Goal: Task Accomplishment & Management: Manage account settings

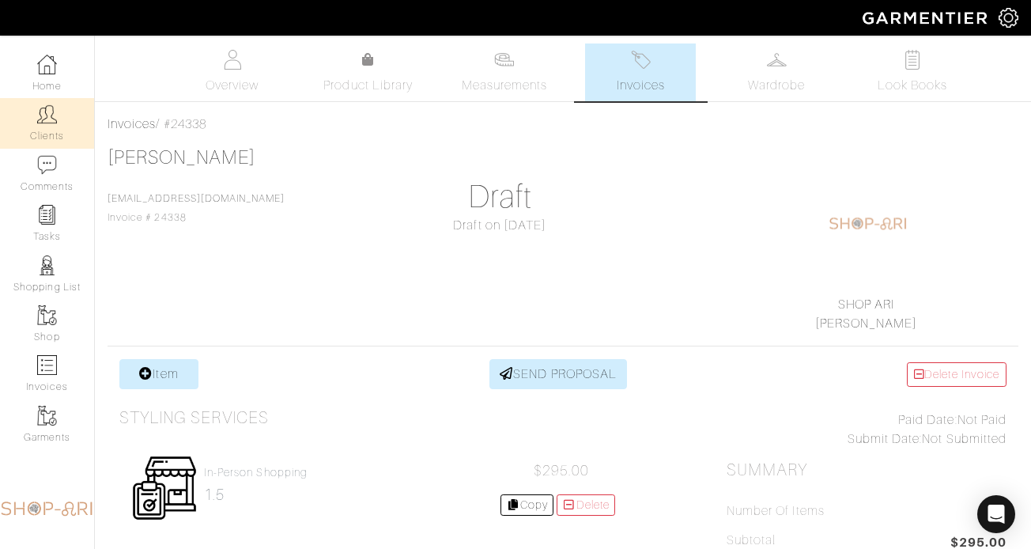
click at [45, 103] on link "Clients" at bounding box center [47, 123] width 94 height 50
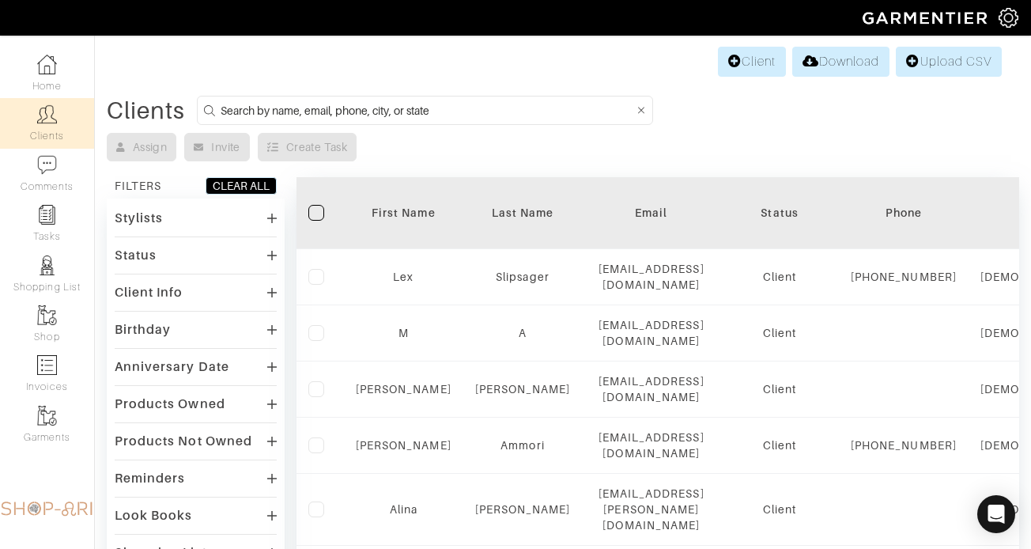
click at [345, 107] on input at bounding box center [428, 110] width 414 height 20
type input "bub"
type input "mikhail"
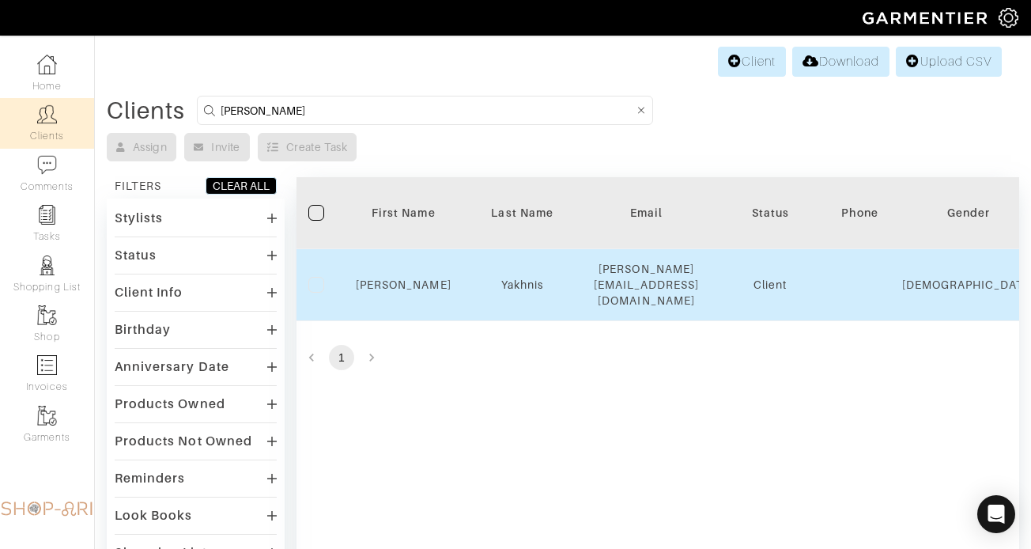
click at [414, 282] on div "Mikhail" at bounding box center [404, 285] width 96 height 16
click at [412, 278] on link "Mikhail" at bounding box center [404, 284] width 96 height 13
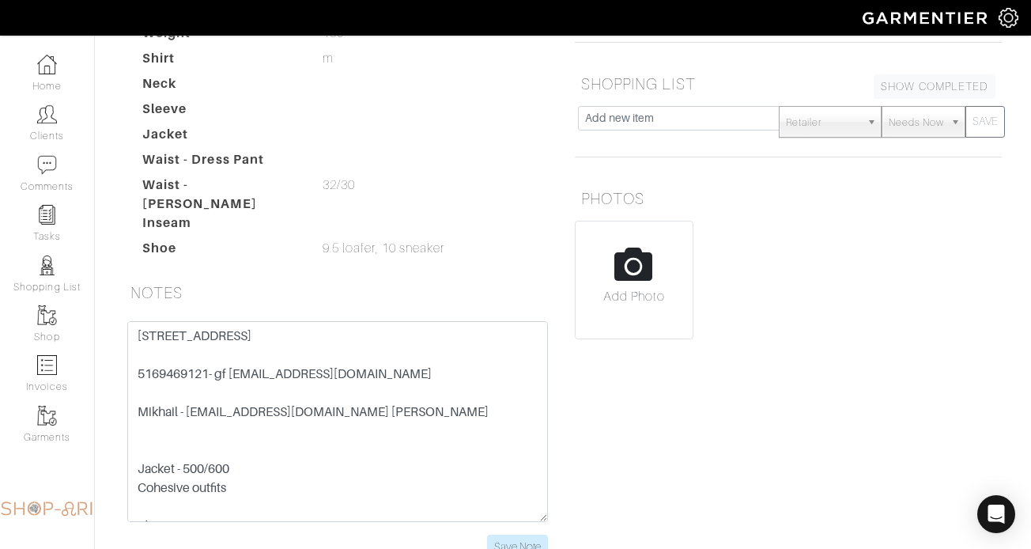
scroll to position [284, 0]
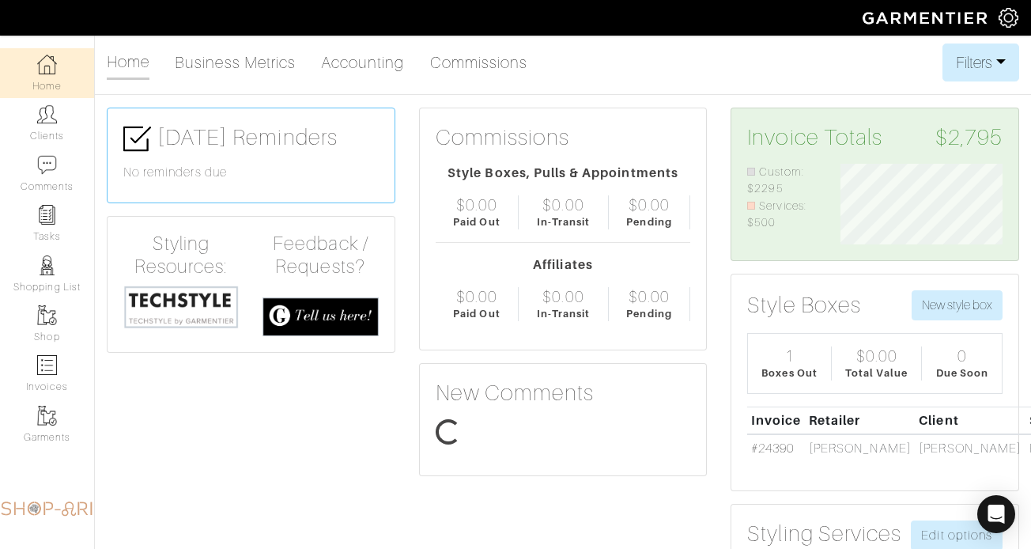
scroll to position [81, 186]
click at [68, 116] on link "Clients" at bounding box center [47, 123] width 94 height 50
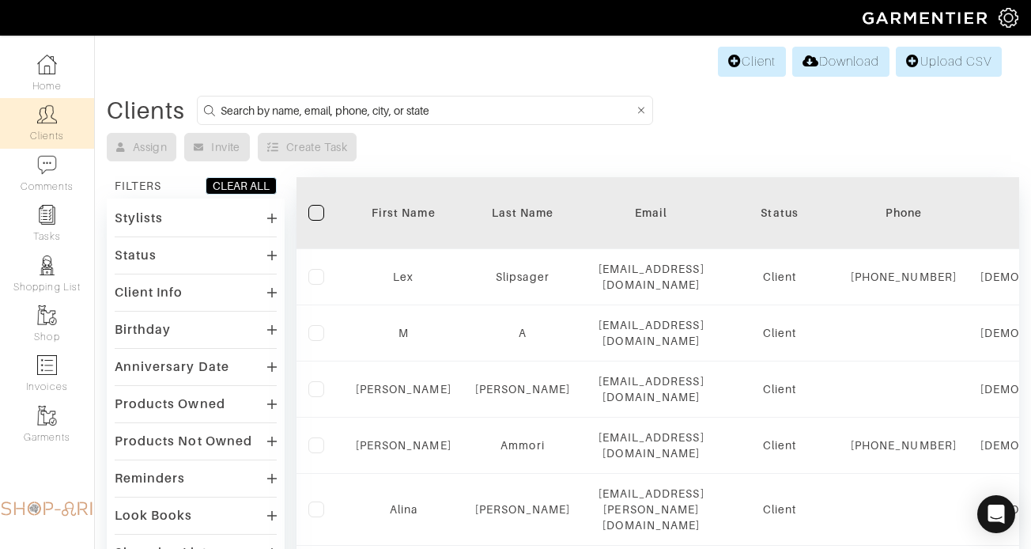
click at [393, 101] on input at bounding box center [428, 110] width 414 height 20
type input "richard greenfield"
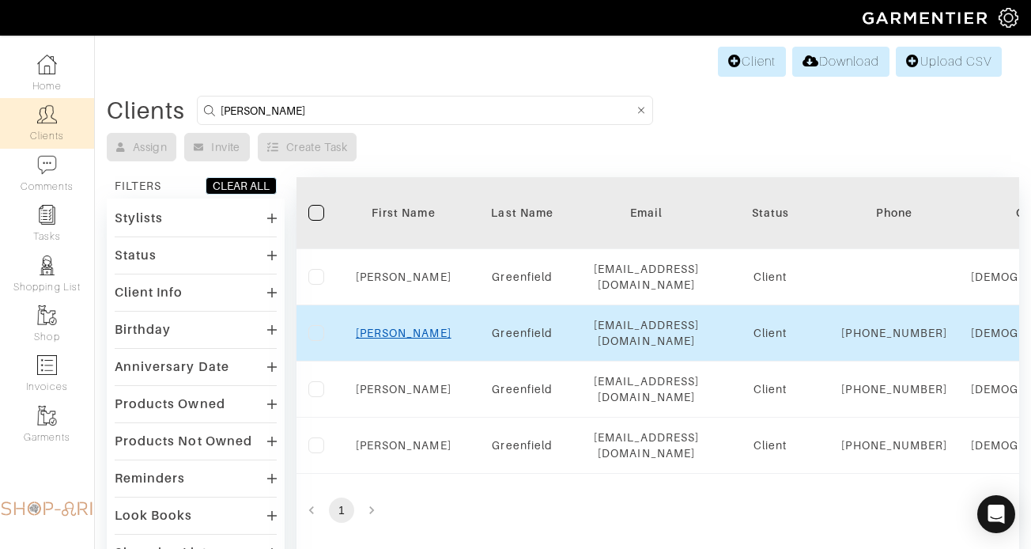
click at [410, 335] on link "Richard" at bounding box center [404, 333] width 96 height 13
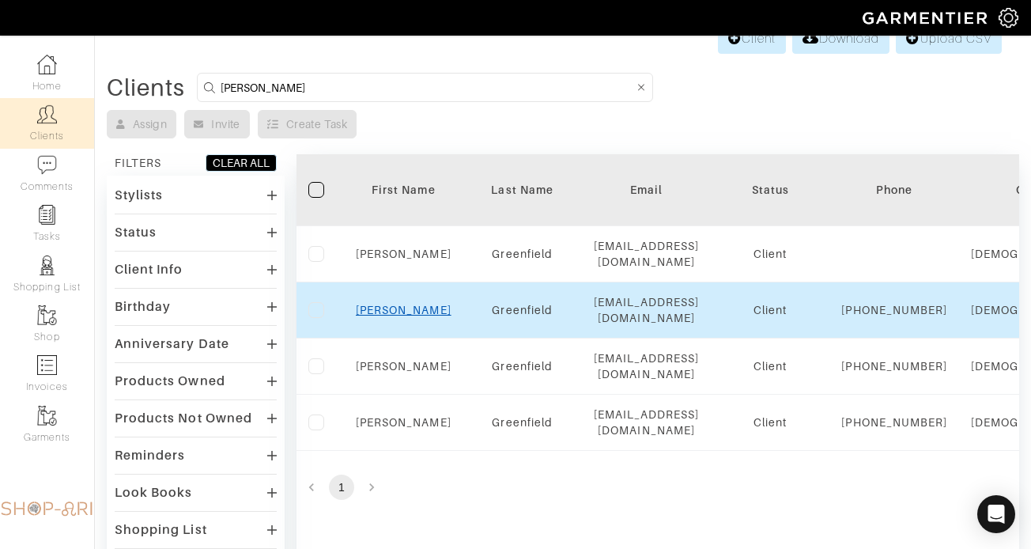
scroll to position [23, 0]
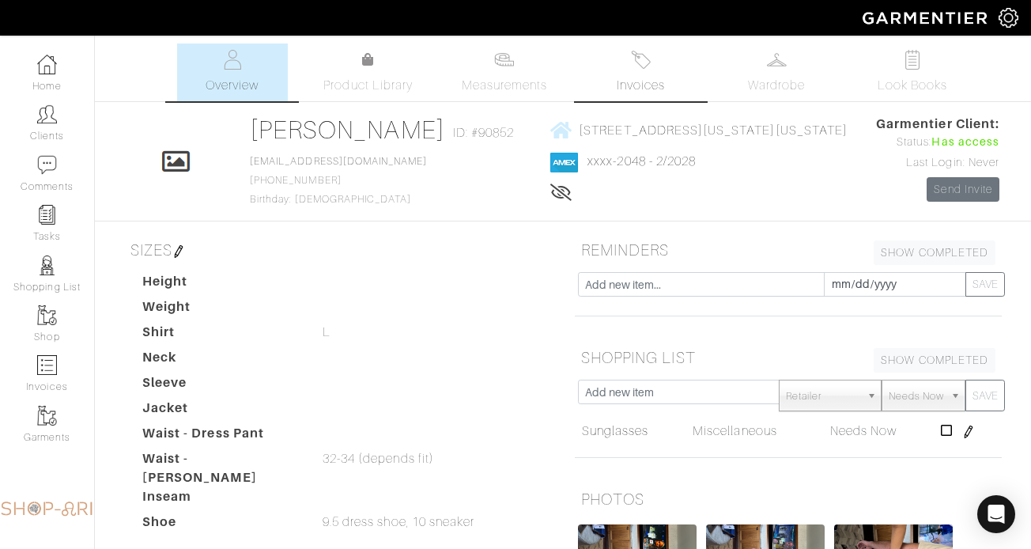
click at [620, 70] on link "Invoices" at bounding box center [640, 72] width 111 height 58
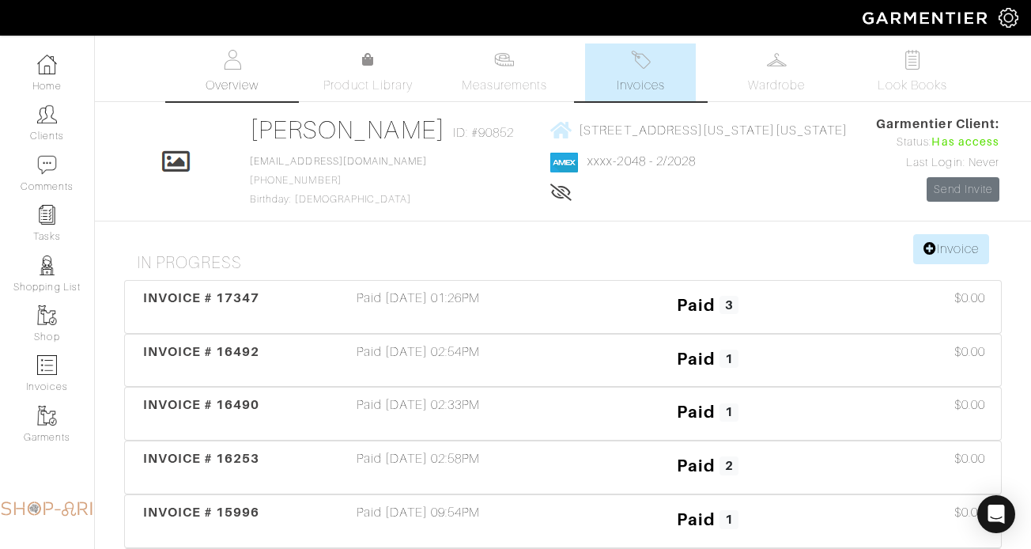
click at [237, 71] on link "Overview" at bounding box center [232, 72] width 111 height 58
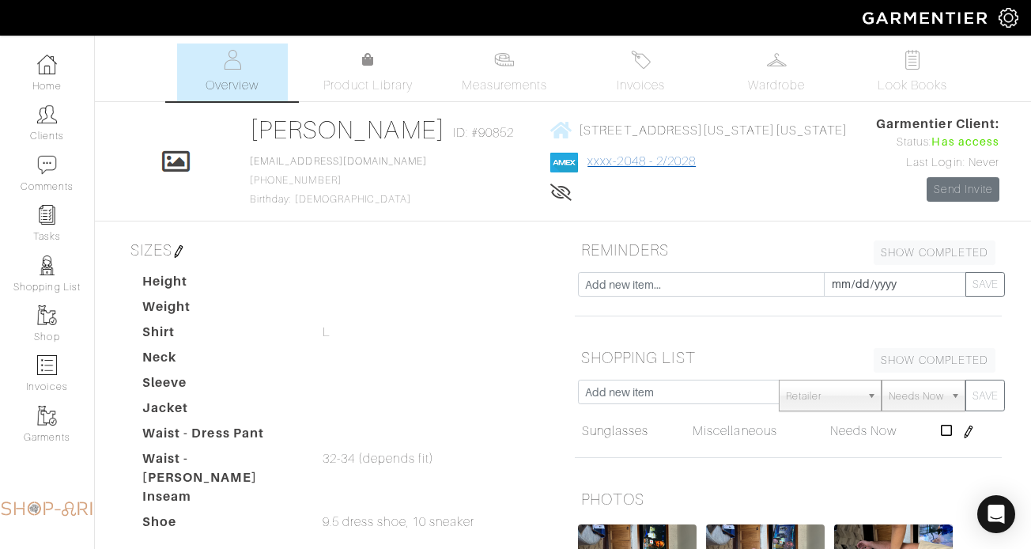
click at [639, 159] on link "xxxx-2048 - 2/2028" at bounding box center [642, 161] width 108 height 14
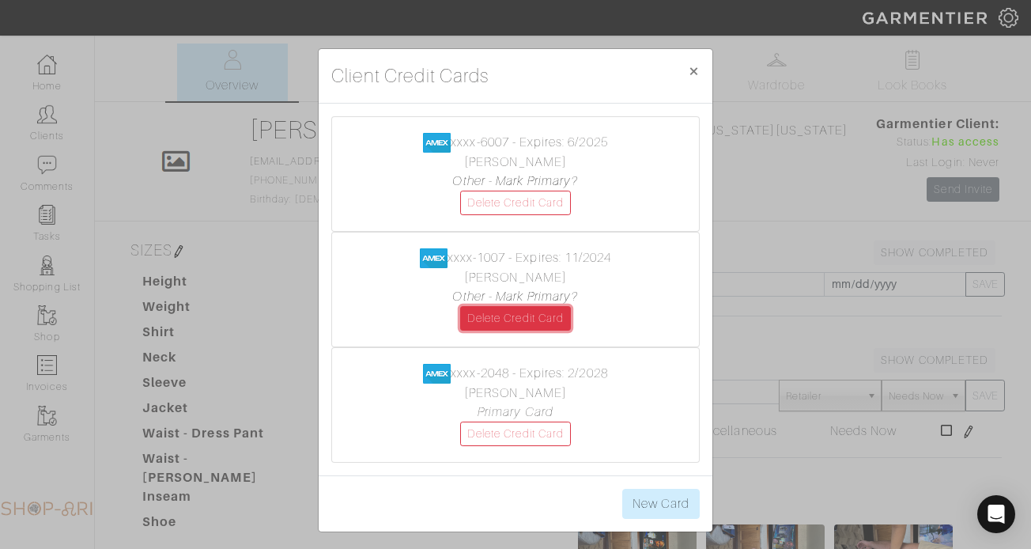
click at [549, 319] on link "Delete Credit Card" at bounding box center [515, 318] width 111 height 25
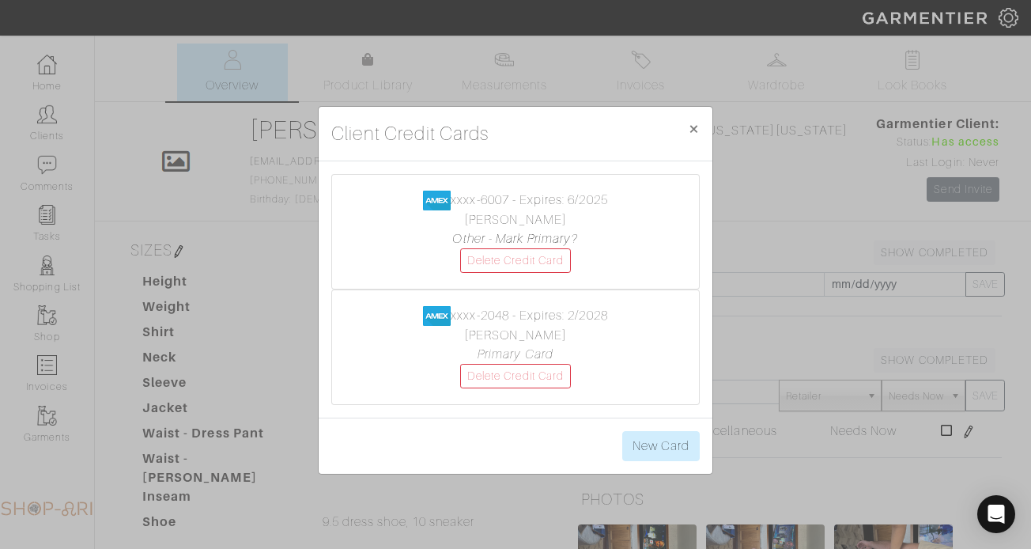
scroll to position [32, 0]
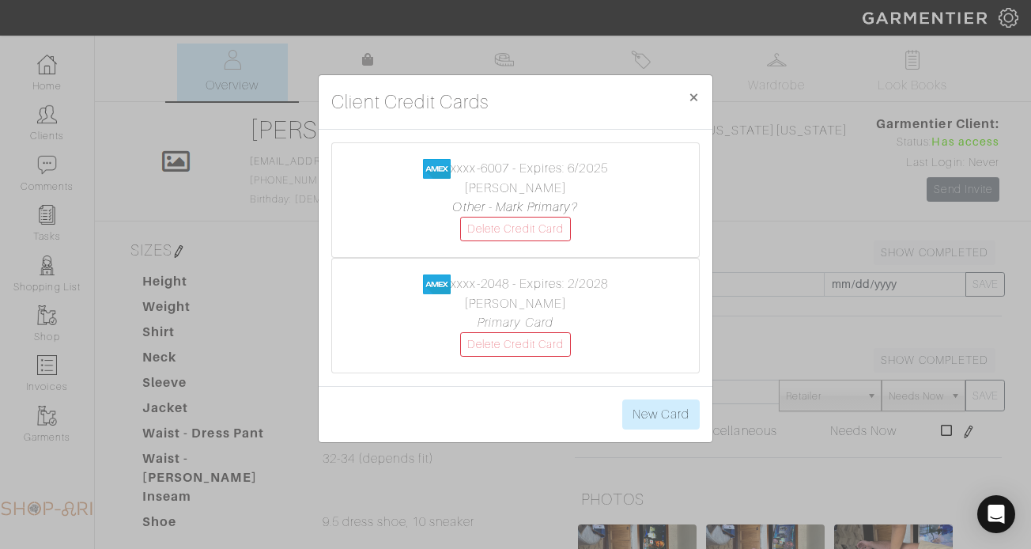
click at [149, 375] on div "Client Credit Cards × Close xxxx-6007 - Expires: 6/2025 Richard Greenfield Othe…" at bounding box center [515, 274] width 1031 height 549
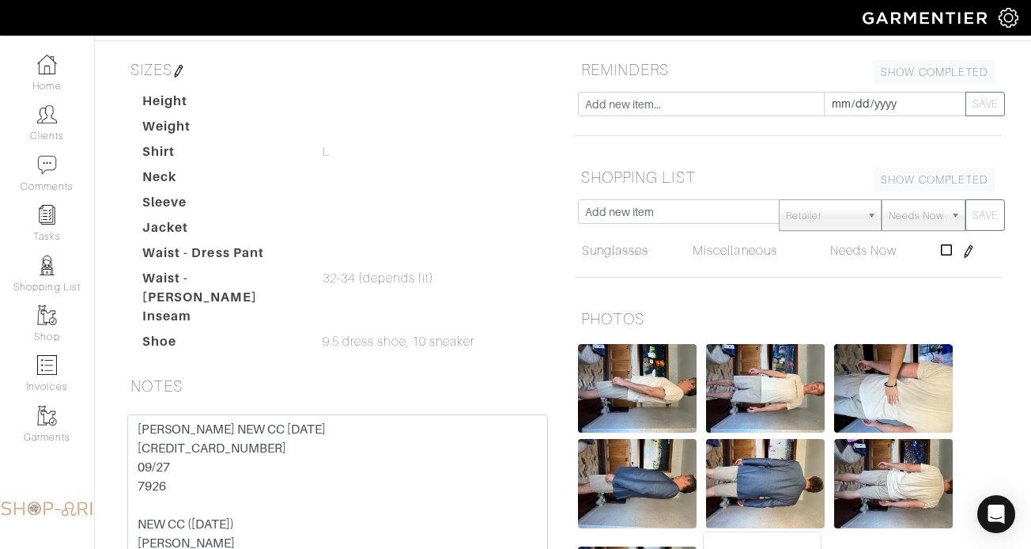
scroll to position [269, 0]
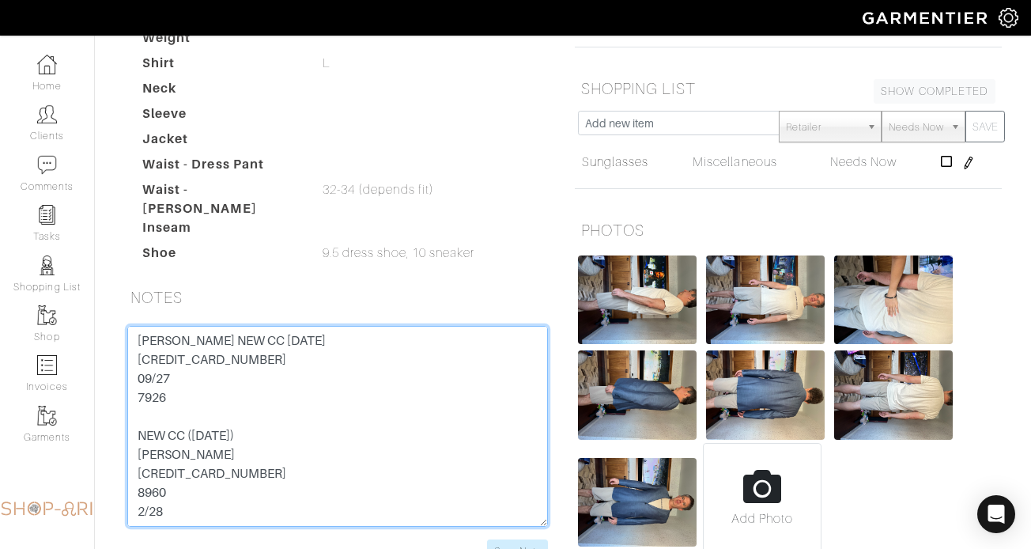
drag, startPoint x: 257, startPoint y: 360, endPoint x: 128, endPoint y: 354, distance: 129.1
click at [128, 354] on textarea "Richard Greenfield NEW CC 8/15/23 3713 863353 47005 09/27 7926 NEW CC (4/24/23)…" at bounding box center [337, 426] width 421 height 201
click at [149, 360] on textarea "Richard Greenfield NEW CC 8/15/23 3713 863353 47005 09/27 7926 NEW CC (4/24/23)…" at bounding box center [337, 426] width 421 height 201
drag, startPoint x: 230, startPoint y: 343, endPoint x: 108, endPoint y: 346, distance: 122.6
click at [108, 346] on div "Richard Greenfield Overview Overview Measurements Product Library Invoices Ward…" at bounding box center [515, 179] width 1031 height 808
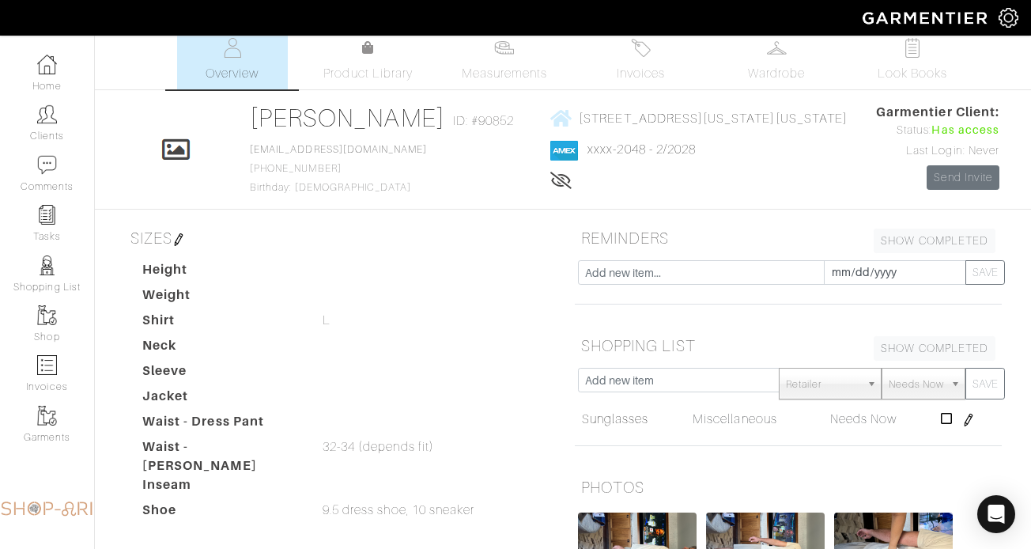
scroll to position [10, 0]
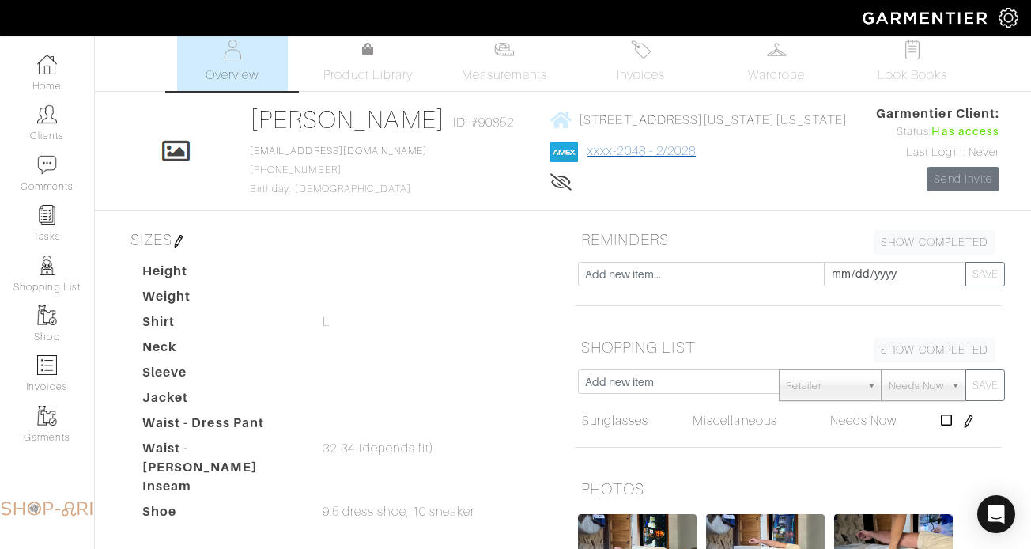
click at [588, 152] on link "xxxx-2048 - 2/2028" at bounding box center [642, 151] width 108 height 14
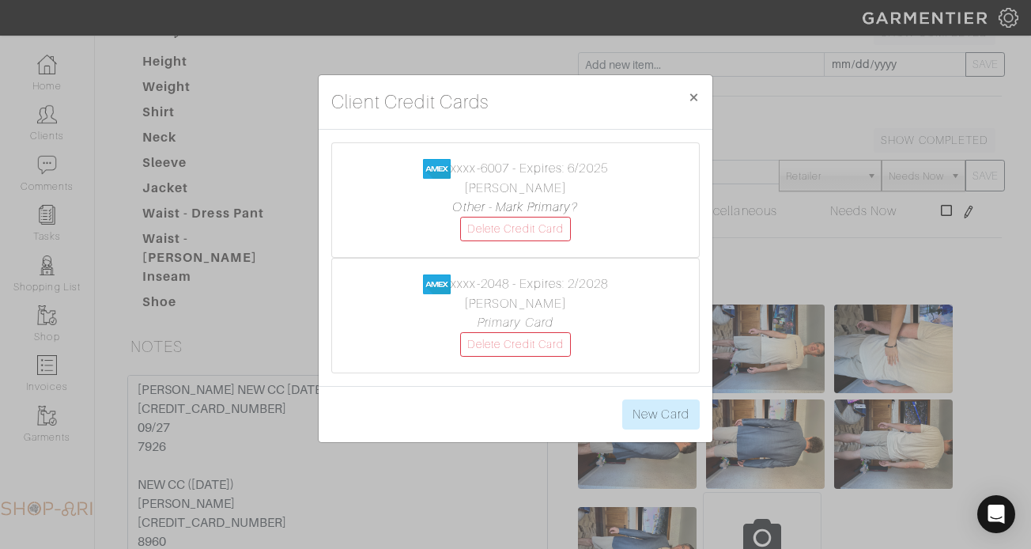
scroll to position [219, 0]
click at [669, 410] on link "New Card" at bounding box center [661, 414] width 78 height 30
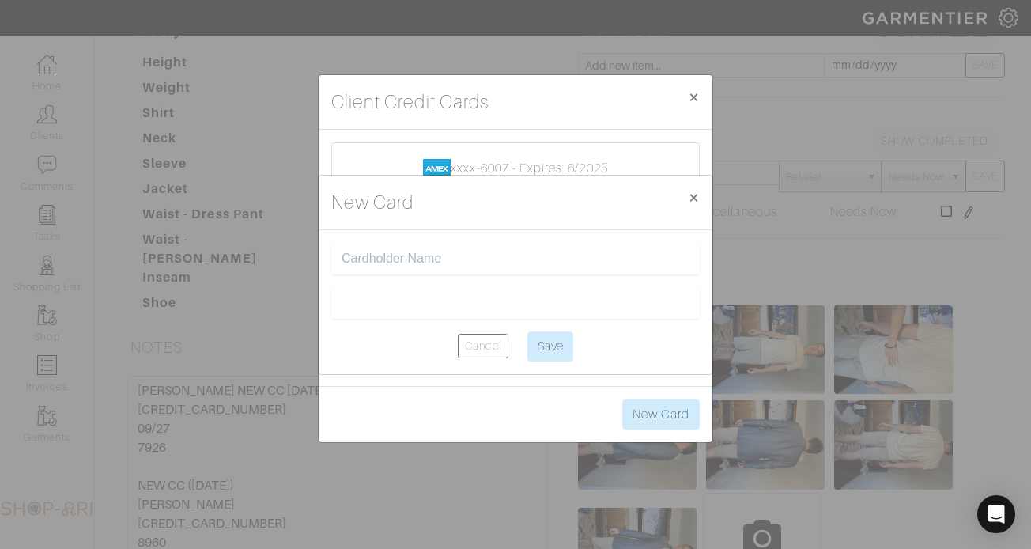
click at [407, 256] on input "text" at bounding box center [516, 259] width 348 height 15
paste input "3713 863353 47005"
type input "3713 863353 47005"
click at [439, 256] on input "3713 863353 47005" at bounding box center [516, 259] width 348 height 15
type input "Richard Greenfield"
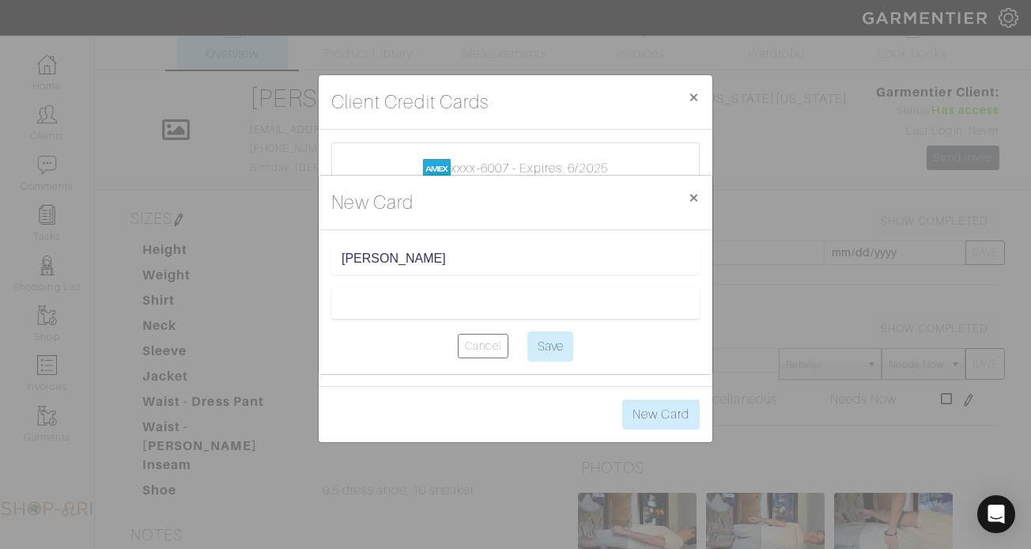
scroll to position [0, 0]
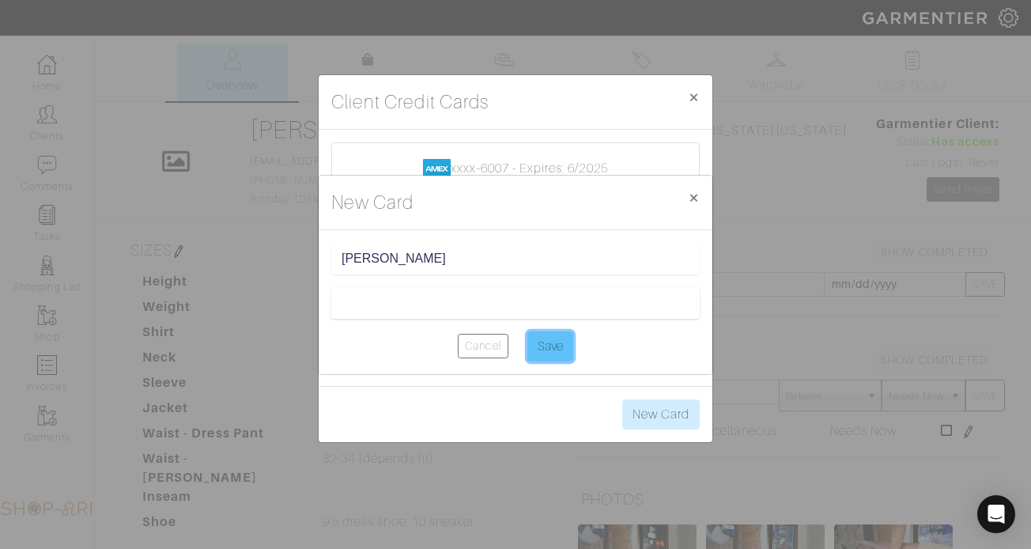
click at [556, 345] on input "Save" at bounding box center [551, 346] width 46 height 30
type input "Saving..."
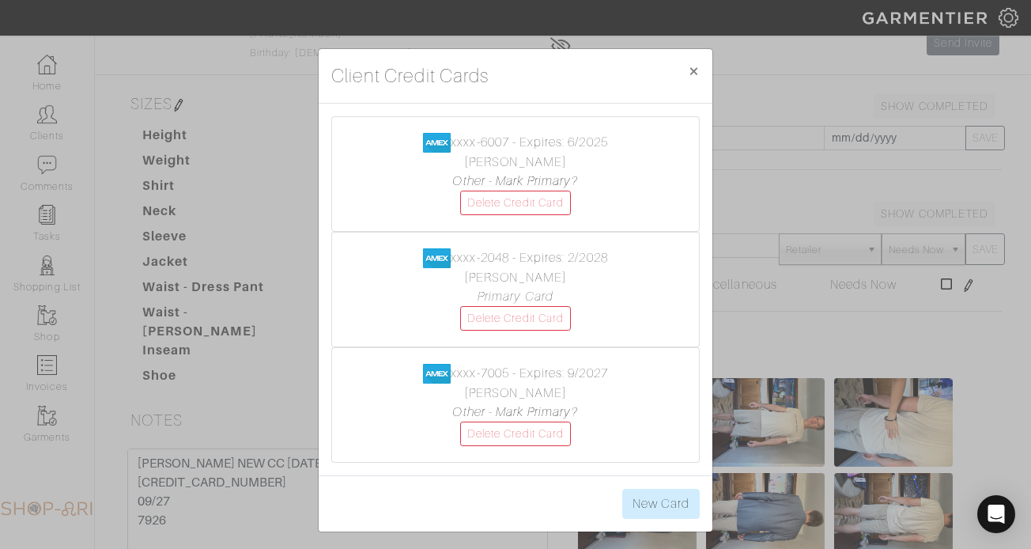
scroll to position [156, 0]
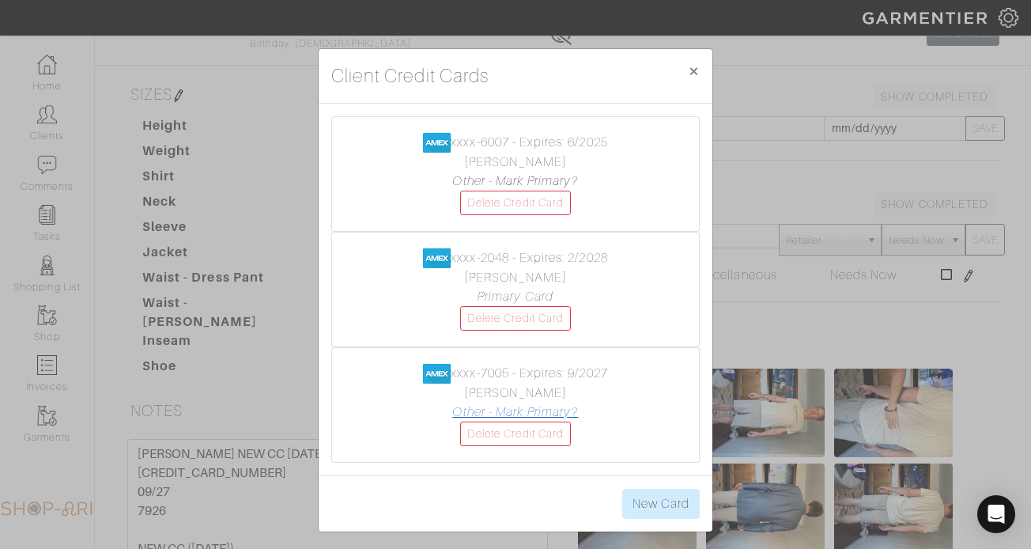
click at [482, 414] on link "Other - Mark Primary?" at bounding box center [515, 412] width 126 height 14
click at [550, 306] on link "Delete Credit Card" at bounding box center [515, 318] width 111 height 25
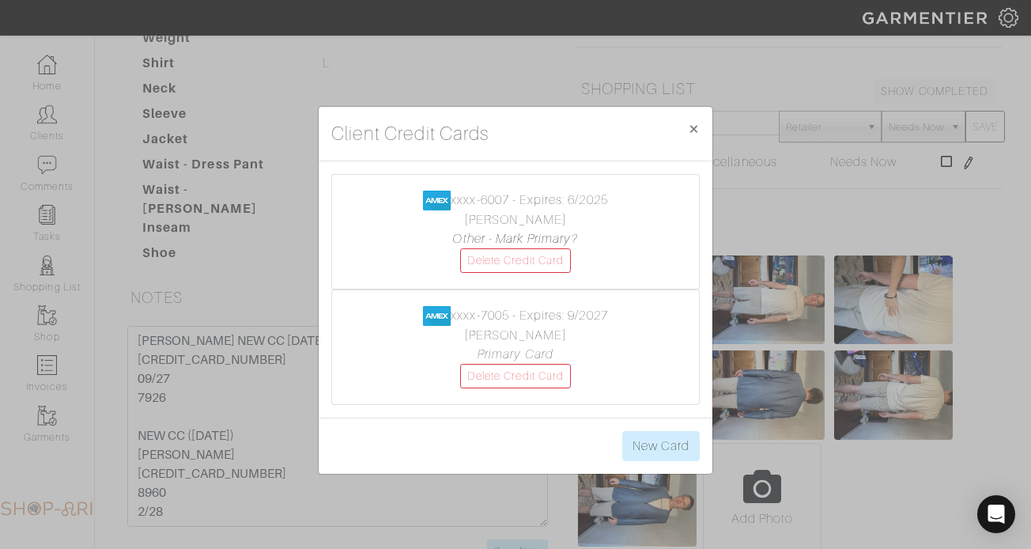
scroll to position [286, 0]
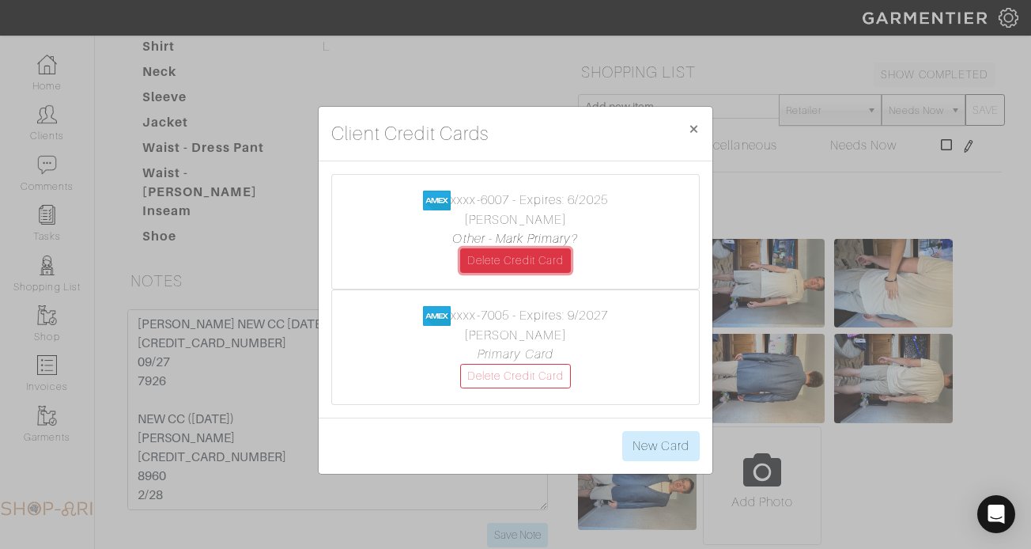
click at [551, 249] on link "Delete Credit Card" at bounding box center [515, 260] width 111 height 25
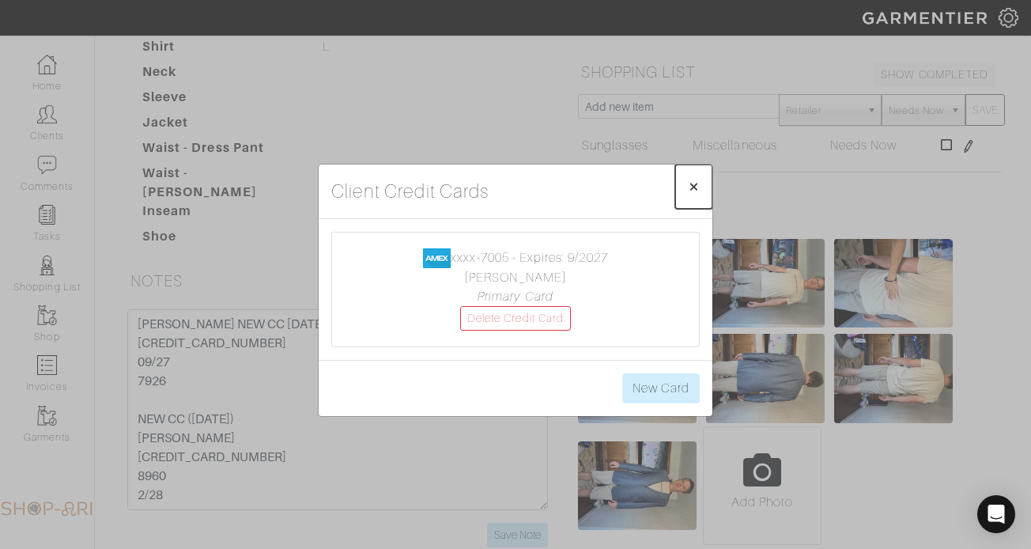
click at [696, 180] on span "×" at bounding box center [694, 186] width 12 height 21
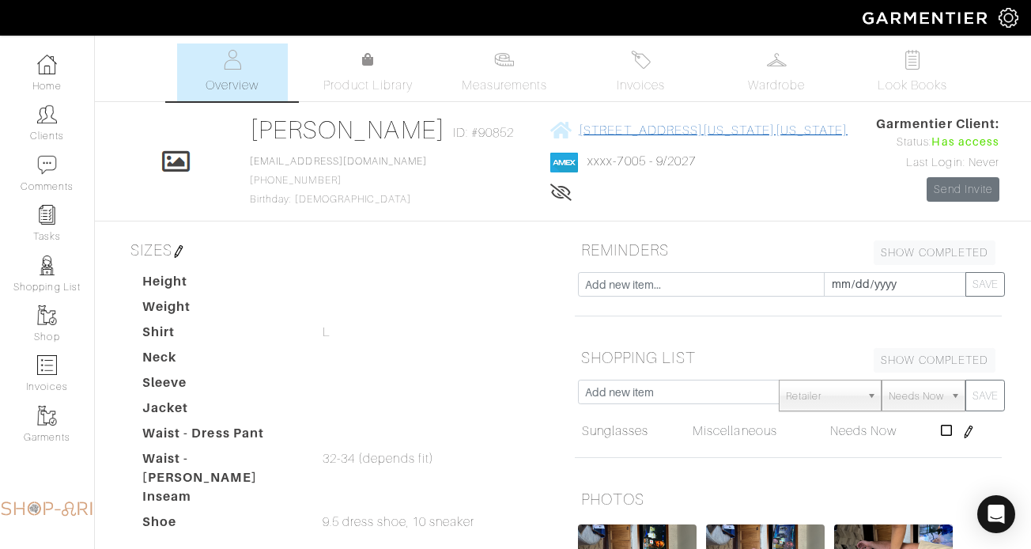
click at [649, 138] on link "[STREET_ADDRESS][US_STATE][US_STATE]" at bounding box center [698, 130] width 297 height 20
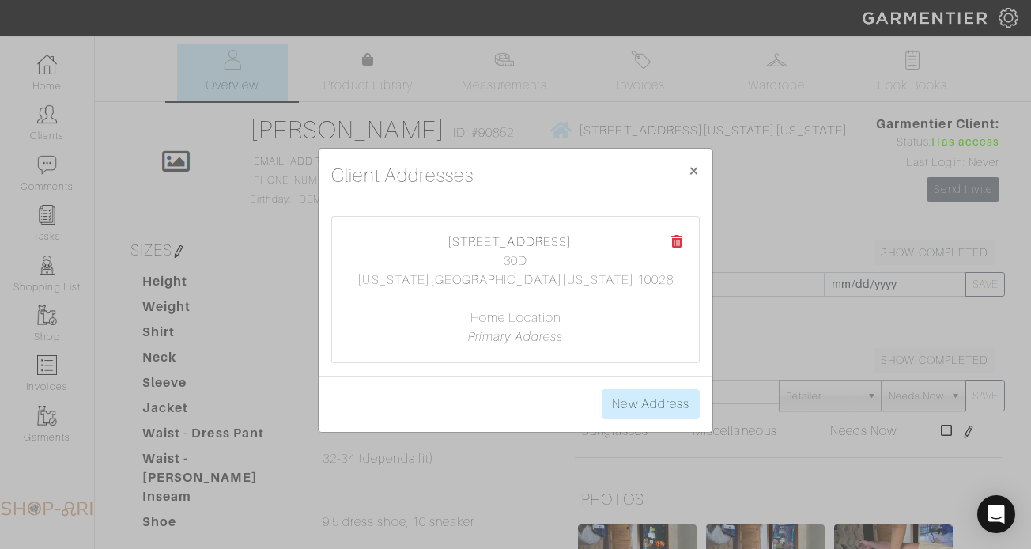
copy center "[STREET_ADDRESS][US_STATE][US_STATE] Home Location"
drag, startPoint x: 510, startPoint y: 238, endPoint x: 668, endPoint y: 309, distance: 172.7
click at [668, 309] on center "[STREET_ADDRESS] 30D [US_STATE], [US_STATE] 10028 Home Location Primary Address" at bounding box center [515, 290] width 335 height 114
click at [656, 304] on center "[STREET_ADDRESS] 30D [US_STATE], [US_STATE] 10028 Home Location Primary Address" at bounding box center [515, 290] width 335 height 114
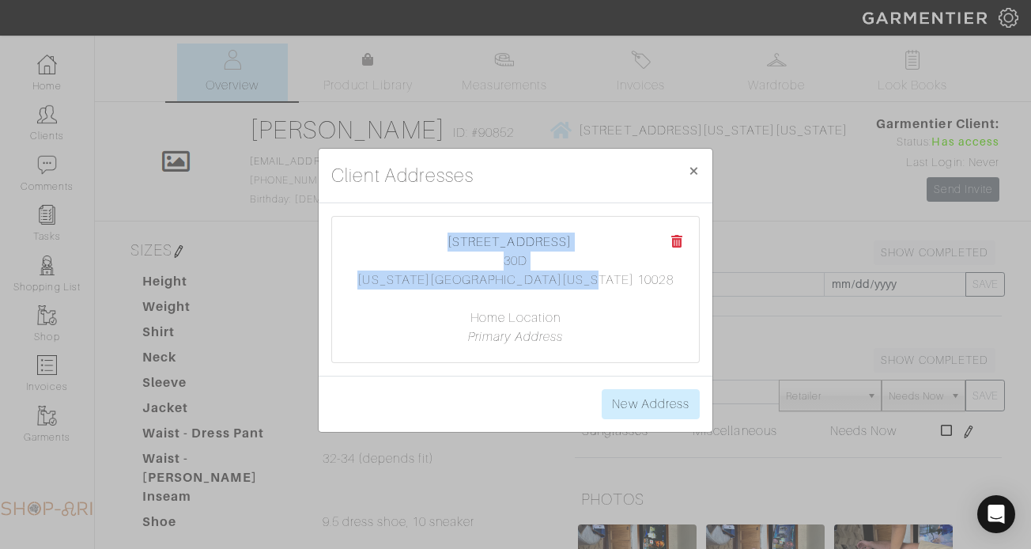
copy center "[STREET_ADDRESS][US_STATE][US_STATE]"
drag, startPoint x: 618, startPoint y: 286, endPoint x: 444, endPoint y: 246, distance: 178.4
click at [444, 246] on center "111 East 85th Street 30D New York, New York 10028 Home Location Primary Address" at bounding box center [515, 290] width 335 height 114
click at [698, 172] on span "×" at bounding box center [694, 170] width 12 height 21
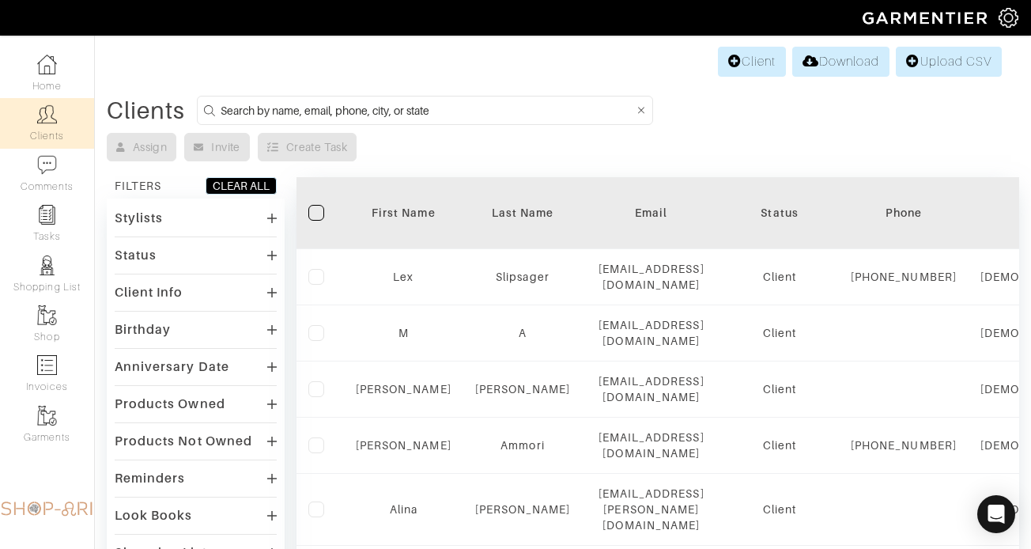
click at [379, 112] on input at bounding box center [428, 110] width 414 height 20
type input "[PERSON_NAME]"
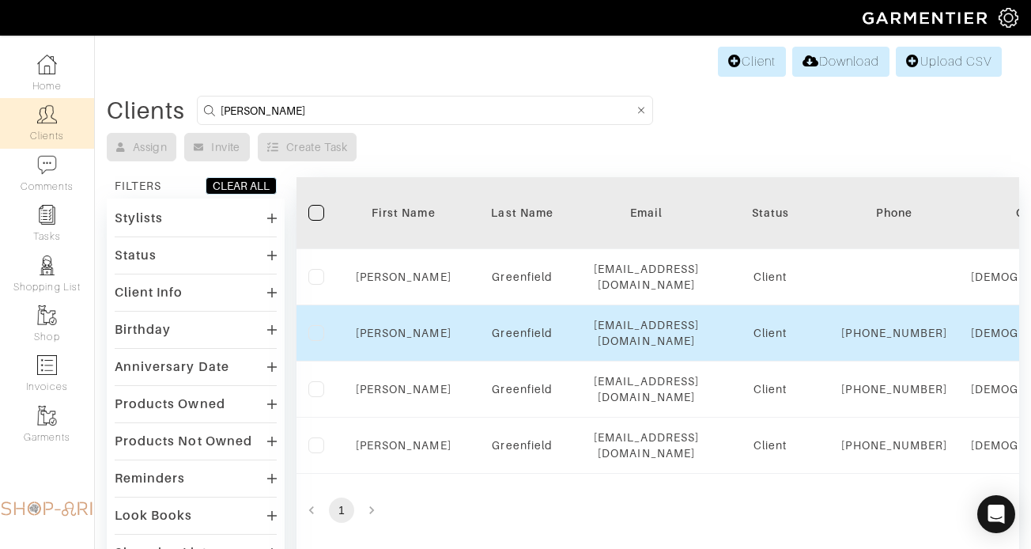
click at [419, 332] on div "Richard" at bounding box center [404, 333] width 96 height 16
click at [419, 339] on link "Richard" at bounding box center [404, 333] width 96 height 13
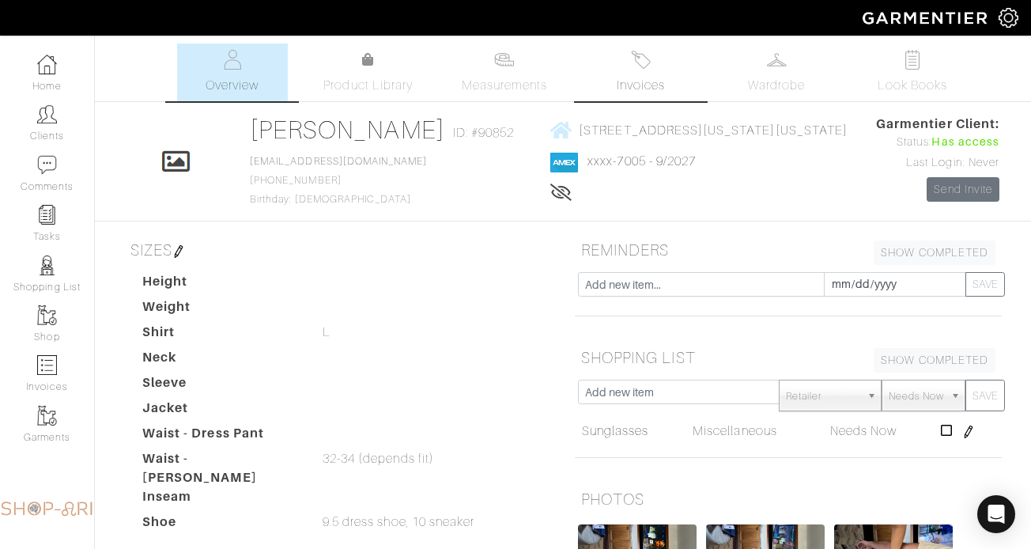
click at [645, 63] on img at bounding box center [641, 60] width 20 height 20
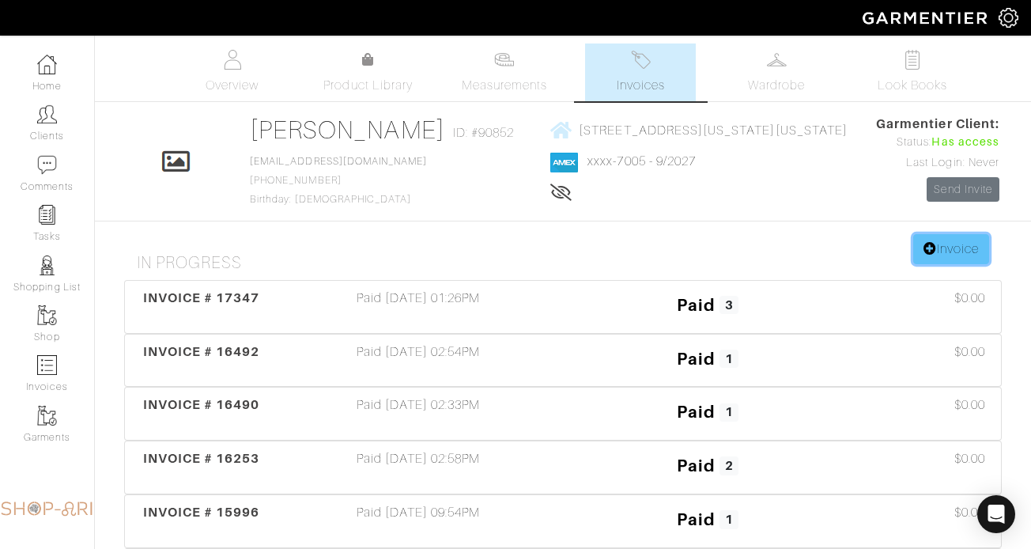
click at [976, 238] on link "Invoice" at bounding box center [951, 249] width 76 height 30
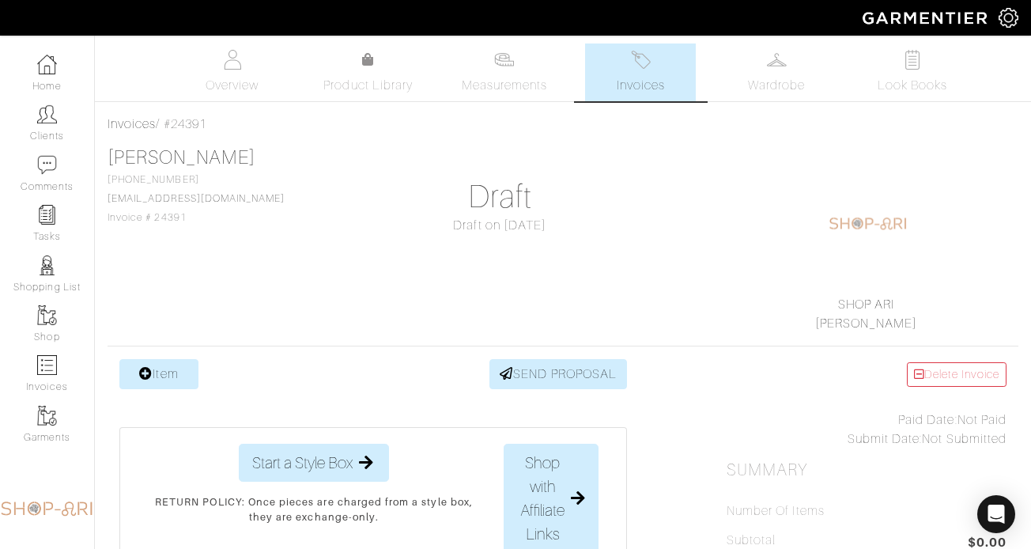
click at [154, 346] on hr at bounding box center [563, 346] width 911 height 1
click at [154, 370] on link "Item" at bounding box center [158, 374] width 79 height 30
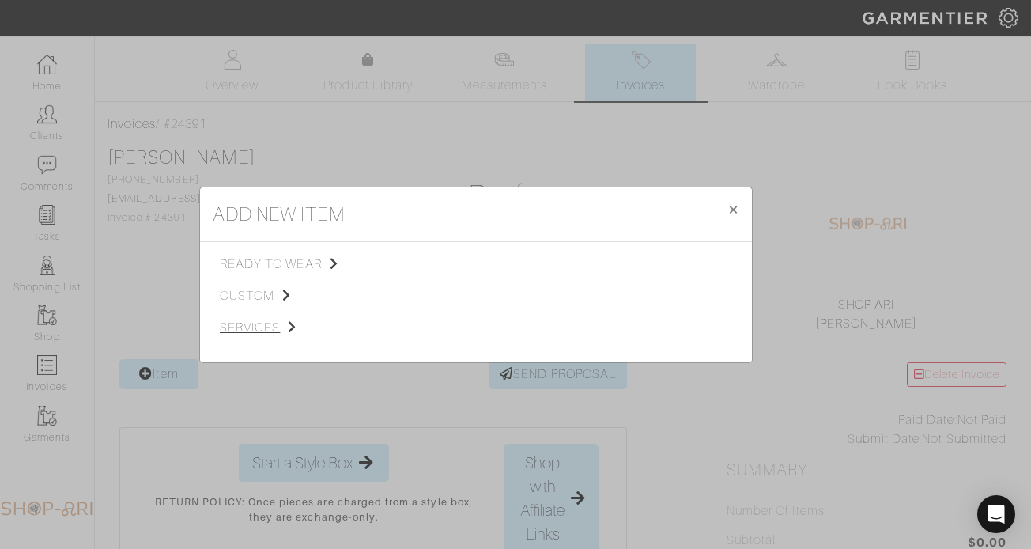
click at [258, 328] on span "services" at bounding box center [299, 327] width 159 height 19
click at [284, 266] on span "ready to wear" at bounding box center [299, 264] width 159 height 19
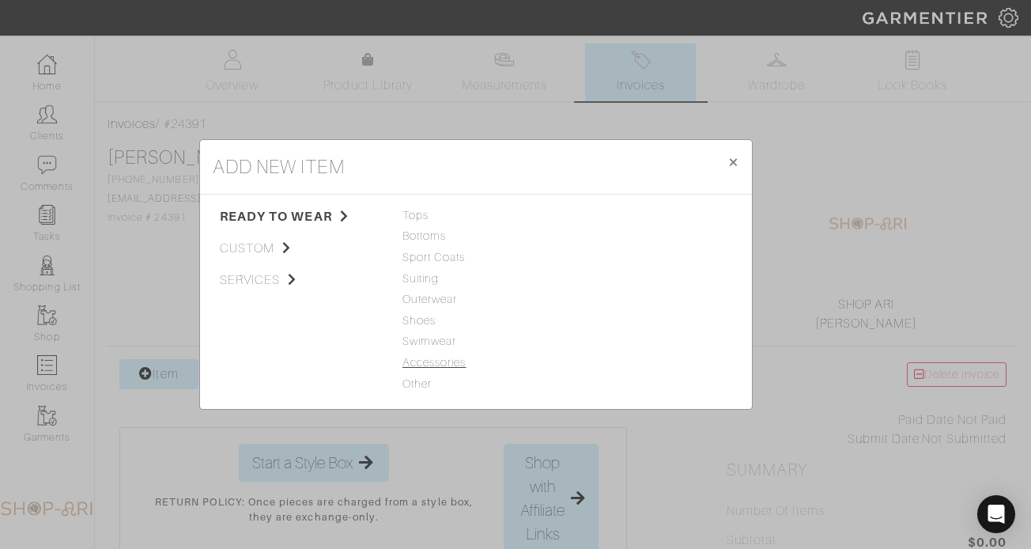
click at [433, 361] on span "Accessories" at bounding box center [476, 362] width 147 height 17
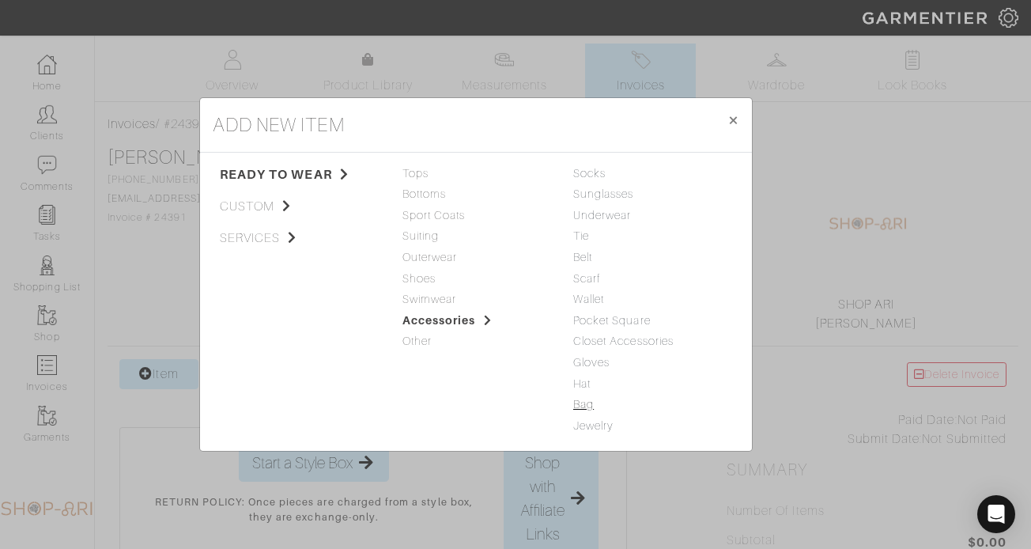
click at [586, 407] on link "Bag" at bounding box center [583, 404] width 21 height 13
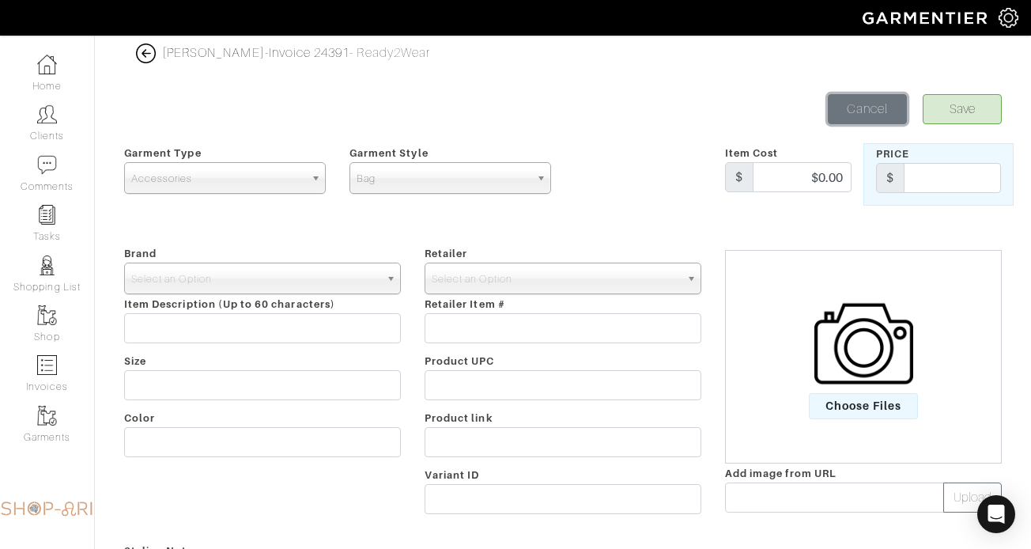
click at [878, 105] on link "Cancel" at bounding box center [867, 109] width 79 height 30
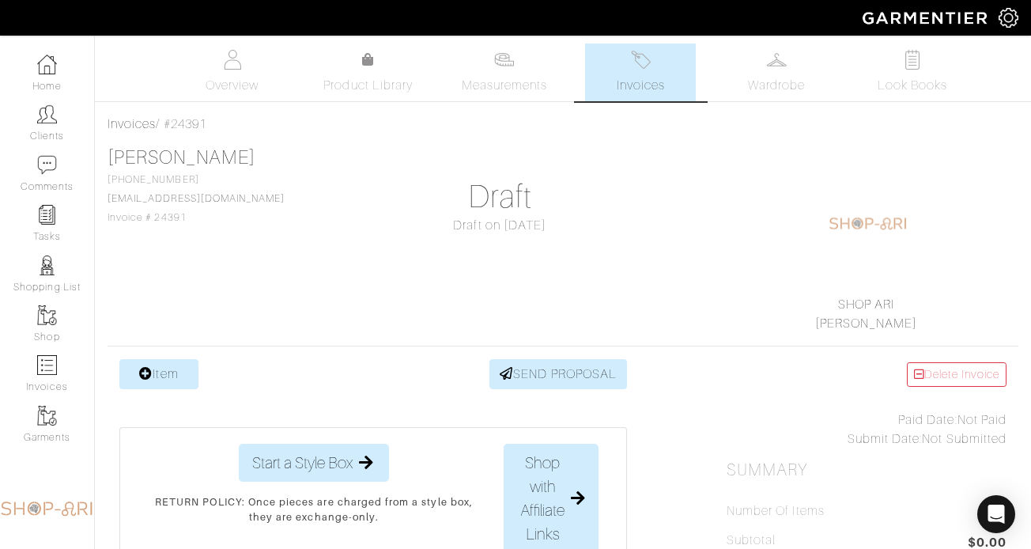
click at [159, 364] on link "Item" at bounding box center [158, 374] width 79 height 30
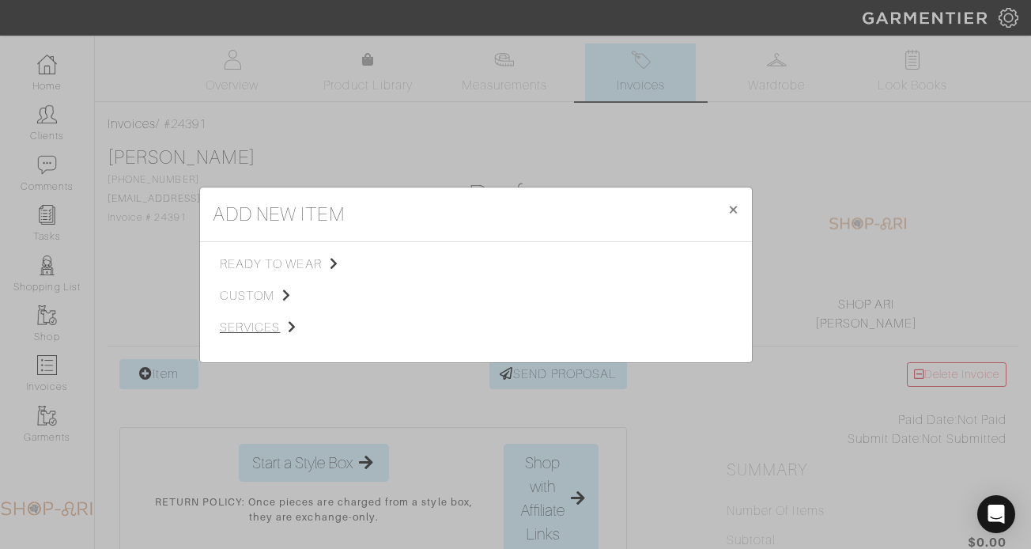
click at [264, 326] on span "services" at bounding box center [299, 327] width 159 height 19
click at [259, 293] on span "custom" at bounding box center [299, 295] width 159 height 19
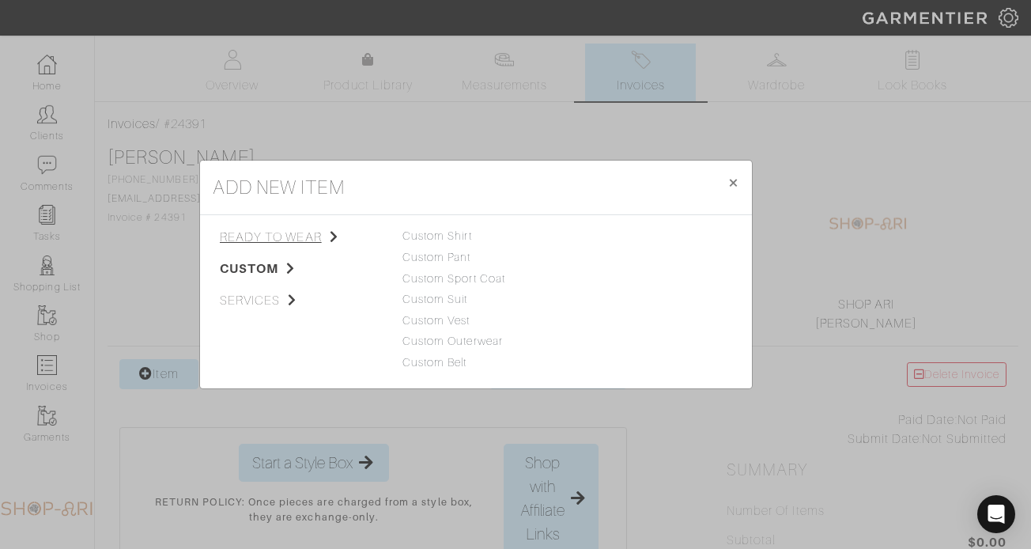
click at [289, 242] on span "ready to wear" at bounding box center [299, 237] width 159 height 19
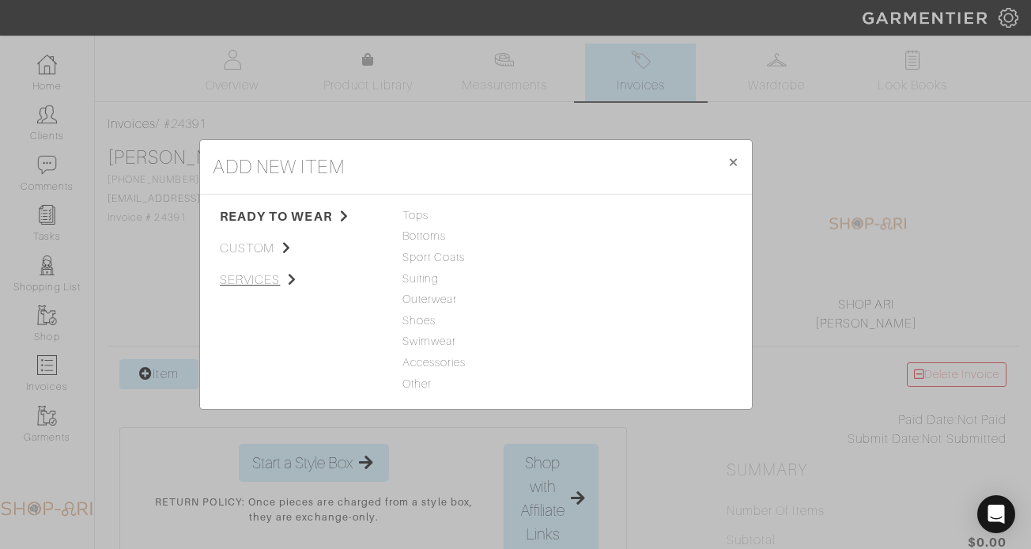
click at [265, 274] on span "services" at bounding box center [299, 279] width 159 height 19
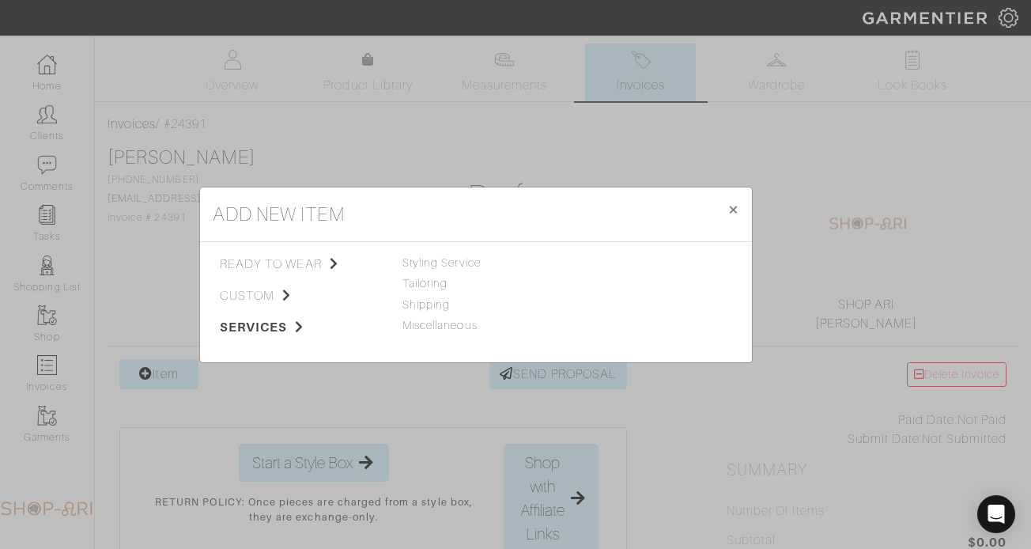
click at [424, 332] on div "Miscellaneous" at bounding box center [476, 325] width 147 height 17
click at [424, 328] on link "Miscellaneous" at bounding box center [440, 325] width 75 height 13
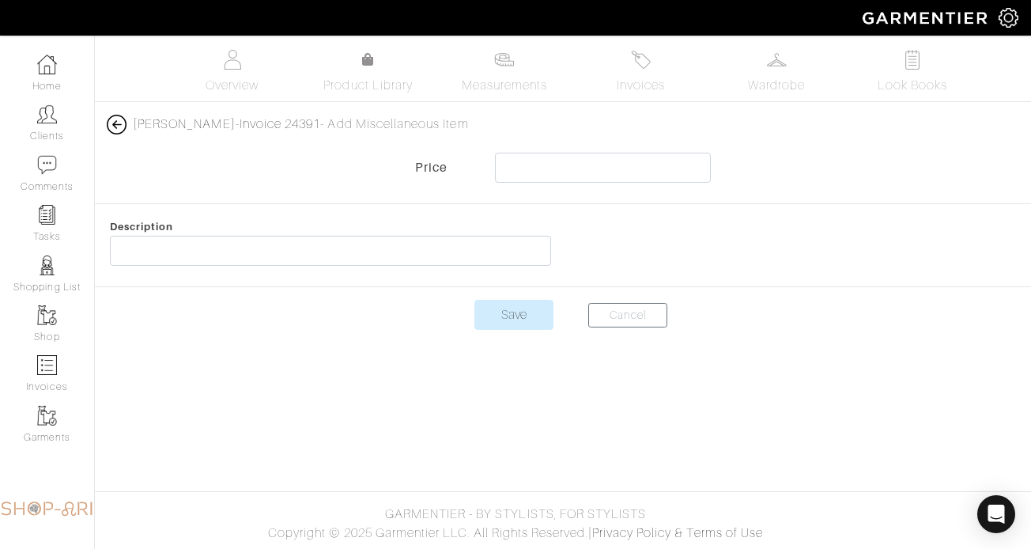
click at [538, 183] on div at bounding box center [603, 172] width 240 height 38
click at [538, 166] on input "text" at bounding box center [603, 168] width 217 height 30
type input "35000"
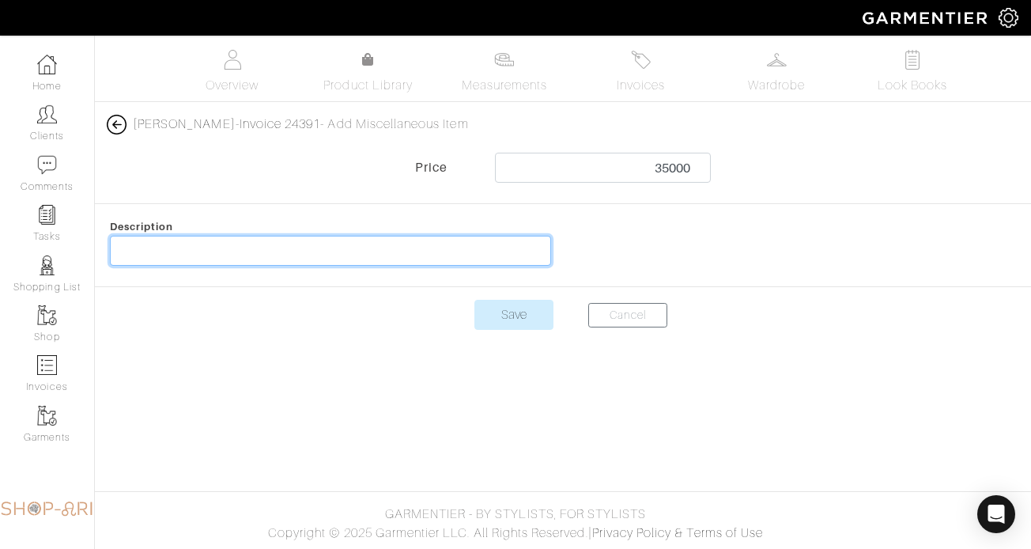
click at [450, 254] on input "text" at bounding box center [330, 251] width 441 height 30
paste input "ès Birkin 30 Gold Togo Gold Hardware"
type input "Hermès Birkin 30 Gold Togo Gold Hardware"
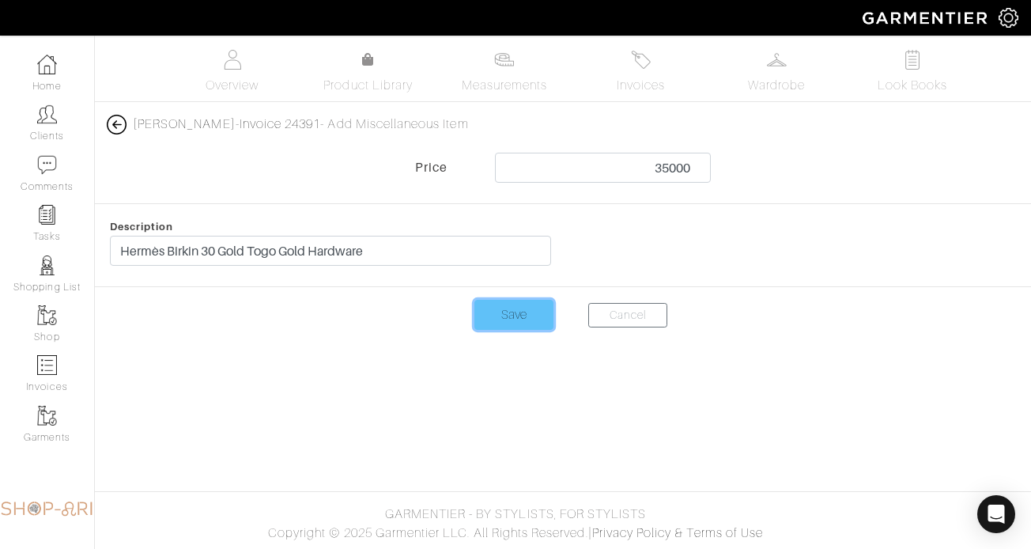
click at [497, 318] on input "Save" at bounding box center [514, 315] width 79 height 30
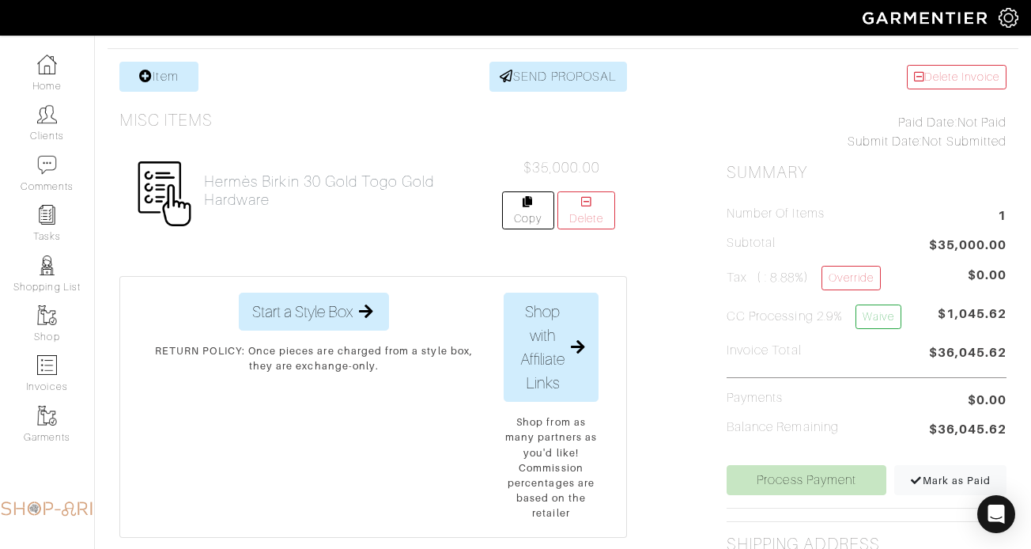
scroll to position [298, 0]
click at [184, 84] on link "Item" at bounding box center [158, 76] width 79 height 30
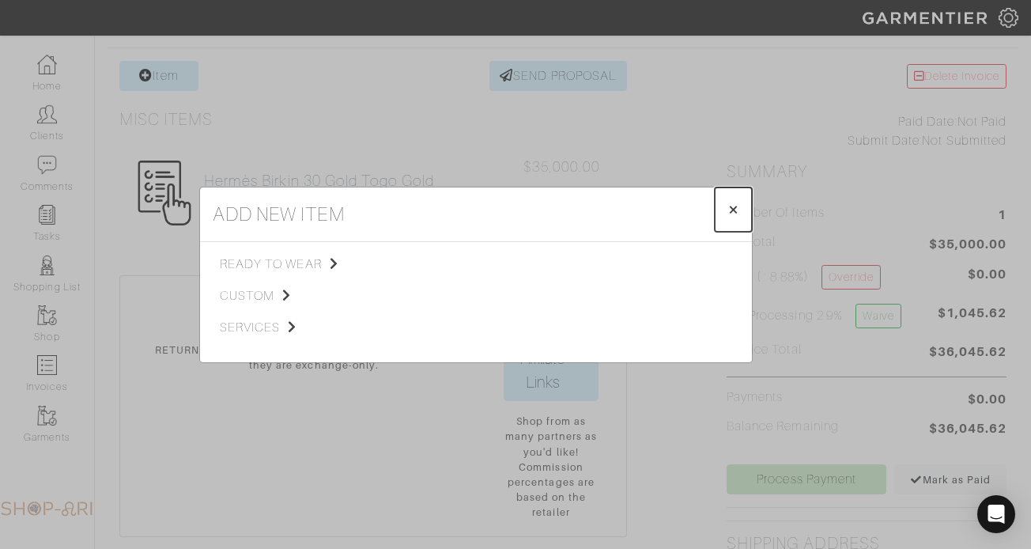
click at [732, 204] on span "×" at bounding box center [734, 209] width 12 height 21
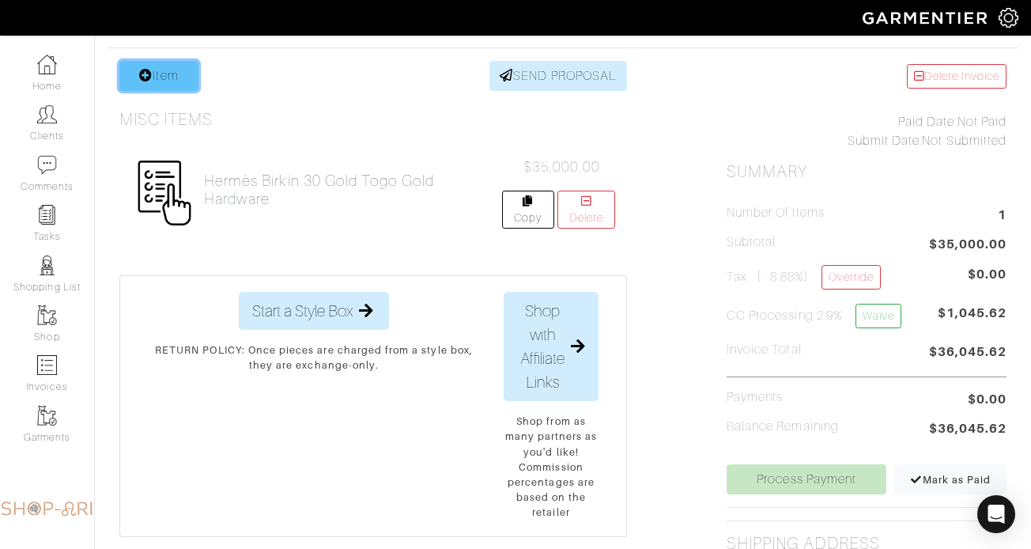
click at [151, 84] on link "Item" at bounding box center [158, 76] width 79 height 30
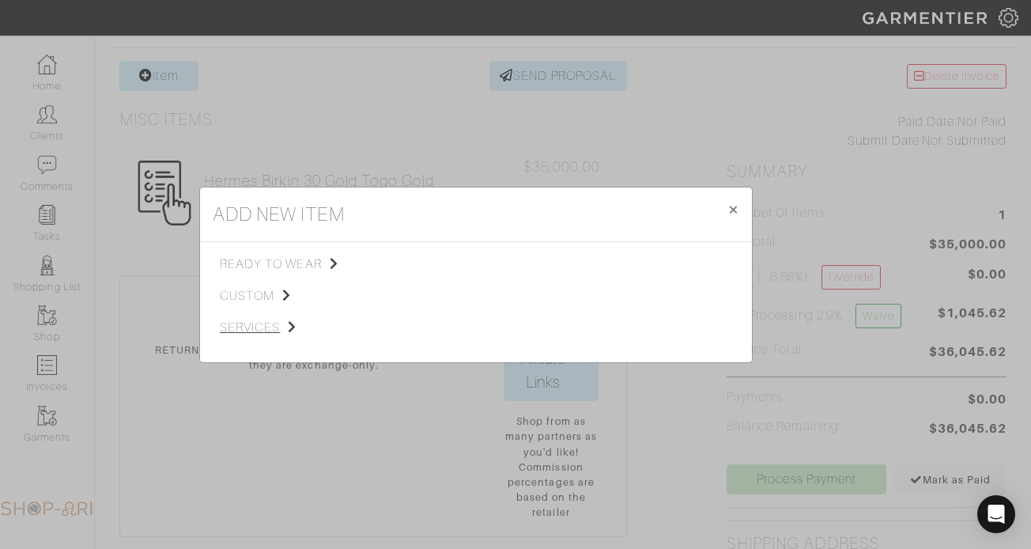
click at [270, 323] on span "services" at bounding box center [299, 327] width 159 height 19
click at [448, 266] on span "Styling Service" at bounding box center [442, 262] width 78 height 13
click at [444, 327] on link "Miscellaneous" at bounding box center [440, 325] width 75 height 13
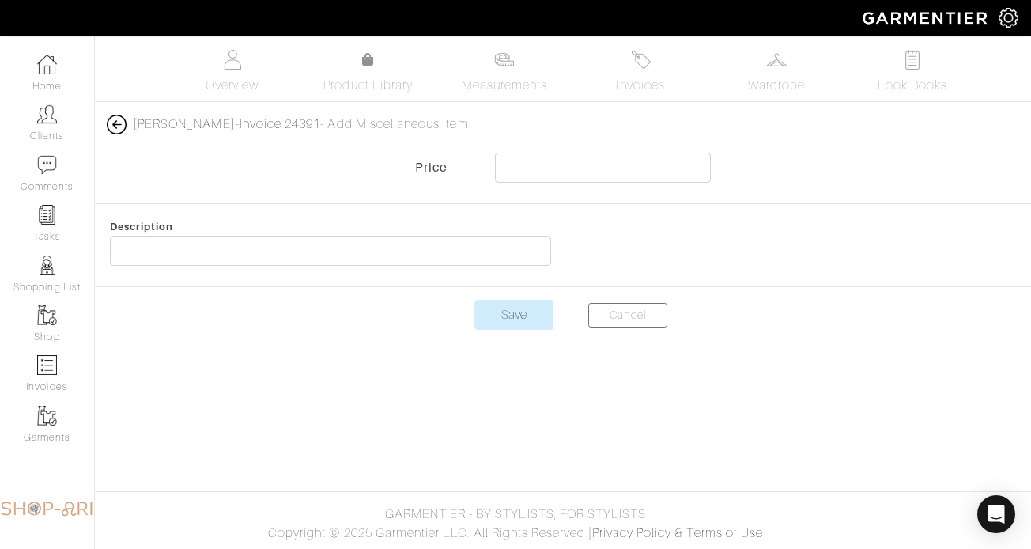
click at [114, 128] on img at bounding box center [117, 125] width 20 height 20
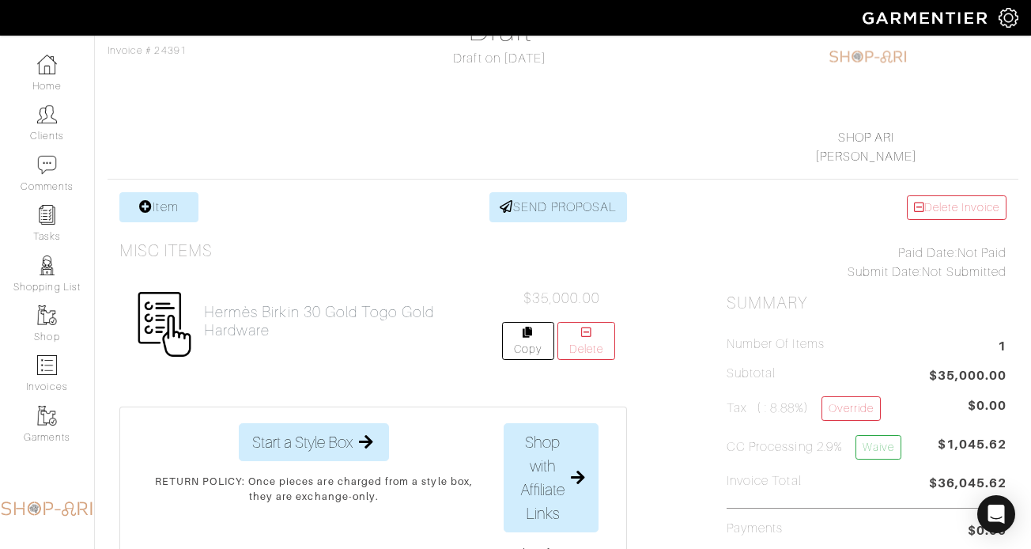
scroll to position [202, 0]
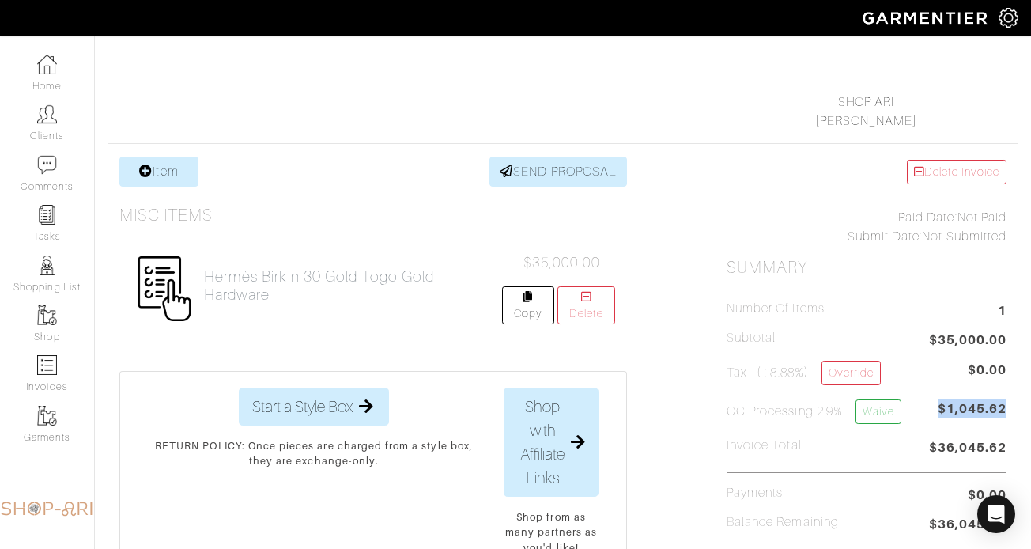
drag, startPoint x: 939, startPoint y: 407, endPoint x: 1014, endPoint y: 407, distance: 75.1
copy span "$1,045.62"
click at [146, 162] on link "Item" at bounding box center [158, 172] width 79 height 30
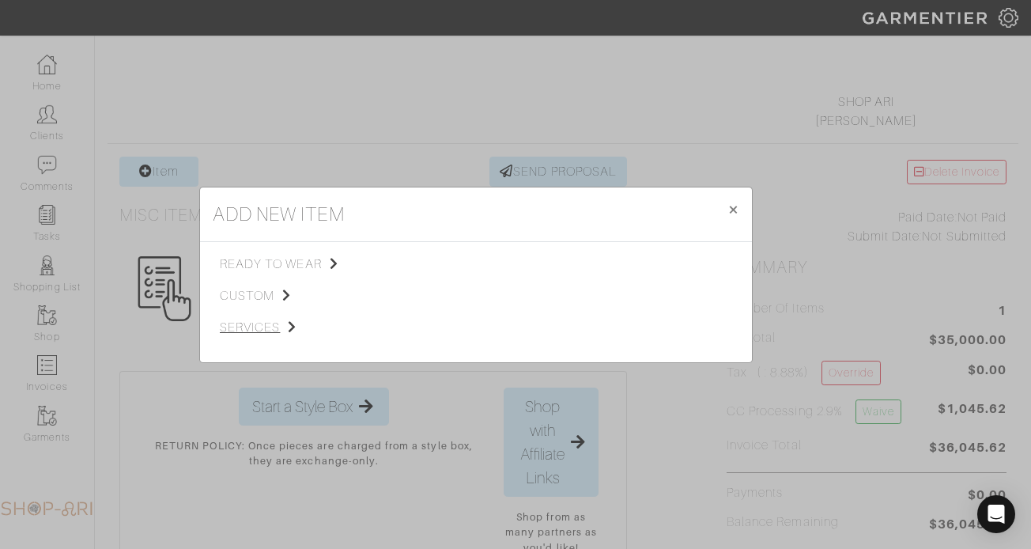
click at [256, 327] on span "services" at bounding box center [299, 327] width 159 height 19
click at [419, 260] on span "Styling Service" at bounding box center [442, 262] width 78 height 13
click at [467, 326] on link "Miscellaneous" at bounding box center [440, 325] width 75 height 13
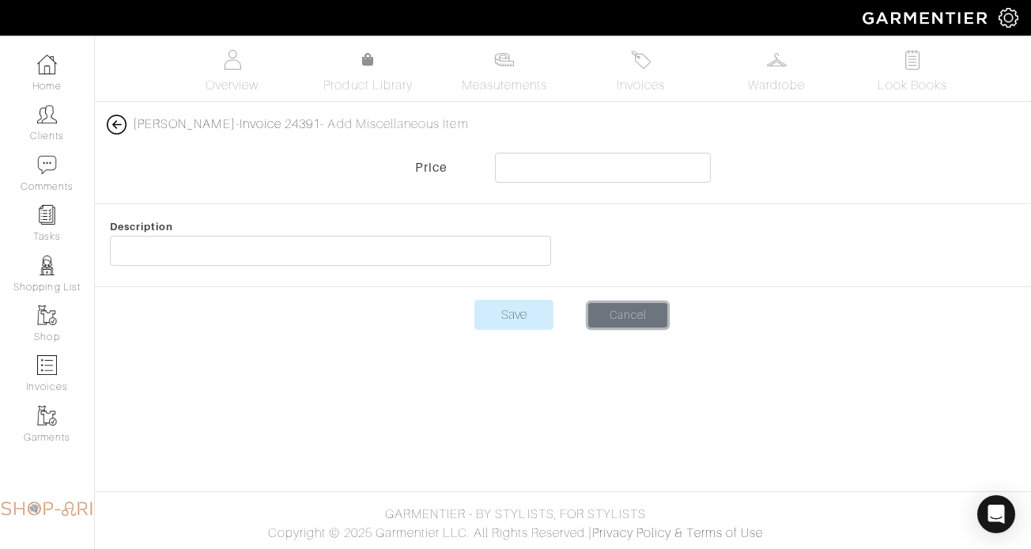
click at [631, 304] on link "Cancel" at bounding box center [627, 315] width 79 height 25
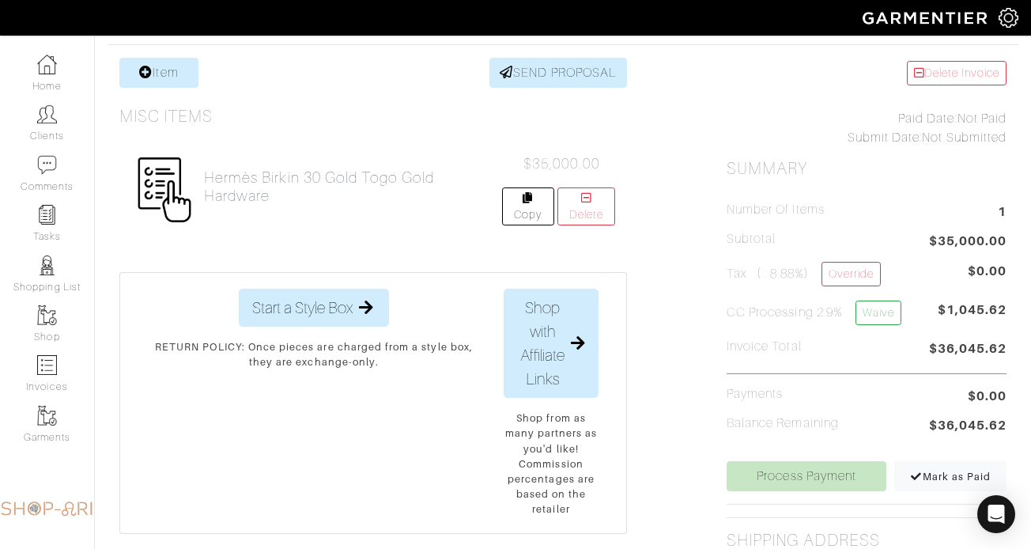
scroll to position [323, 0]
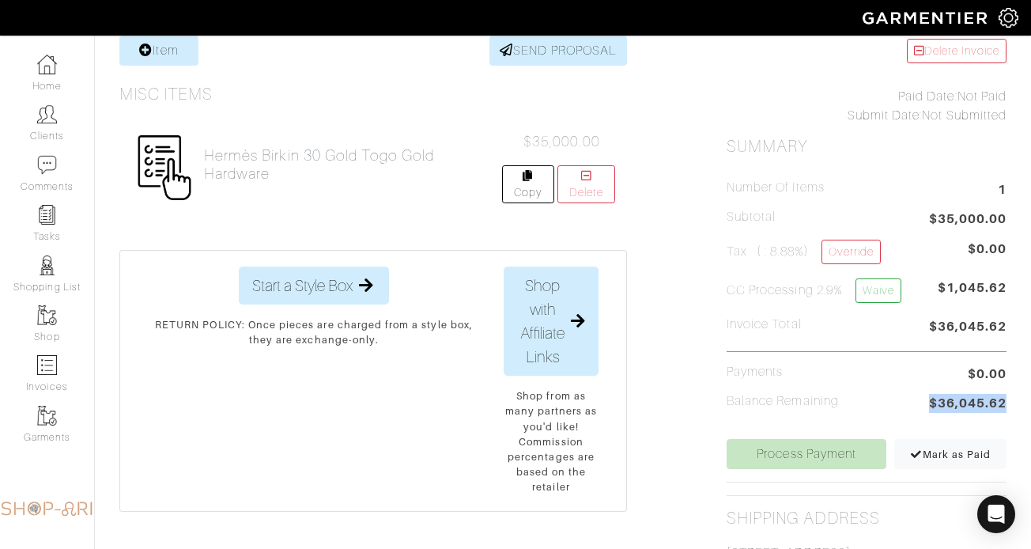
copy span "$36,045.62"
drag, startPoint x: 922, startPoint y: 397, endPoint x: 1019, endPoint y: 404, distance: 96.8
click at [1023, 407] on div "Invoices / #24391 Richard Greenfield 917-363-0420 raegreenfield1@gmail.com Invo…" at bounding box center [563, 356] width 936 height 1130
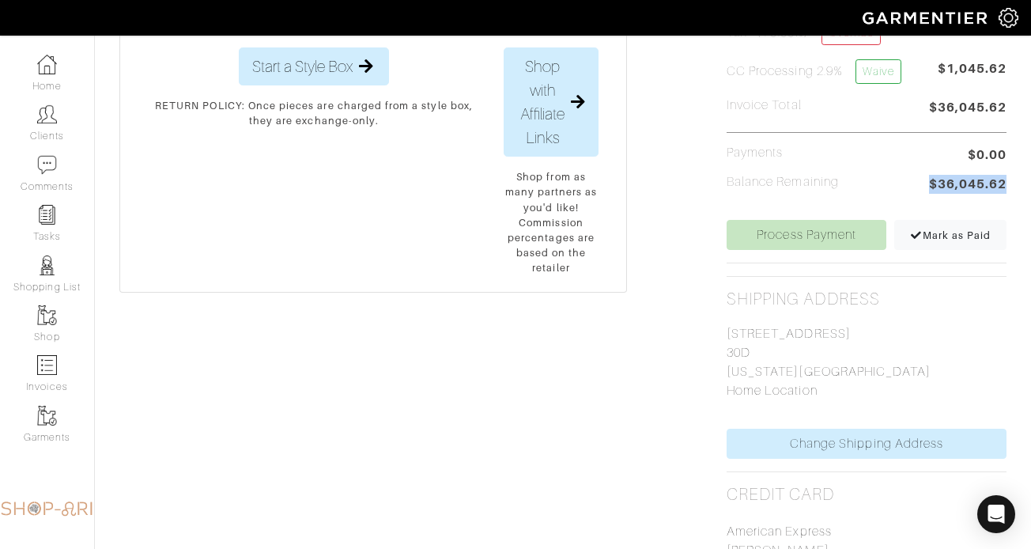
scroll to position [539, 0]
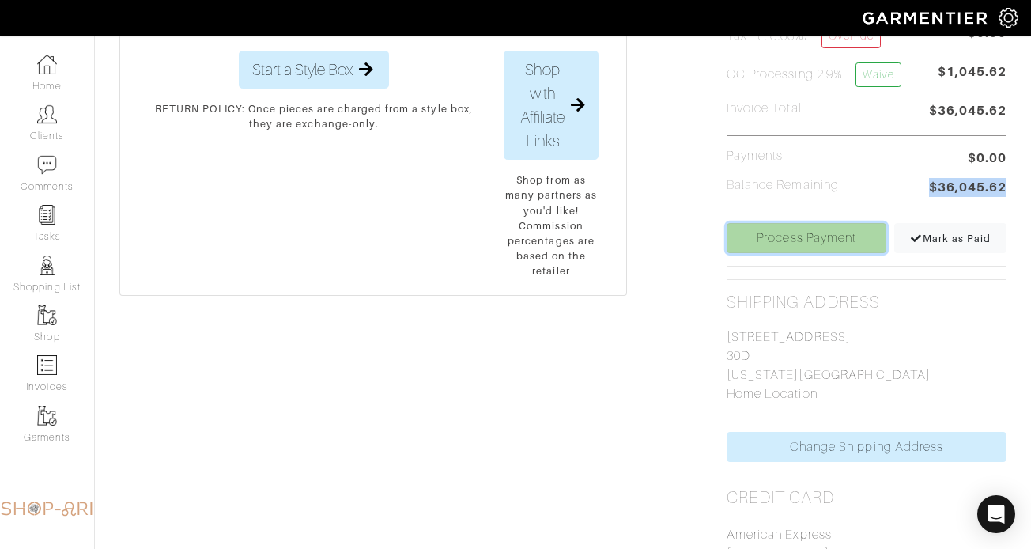
click at [830, 236] on link "Process Payment" at bounding box center [807, 238] width 160 height 30
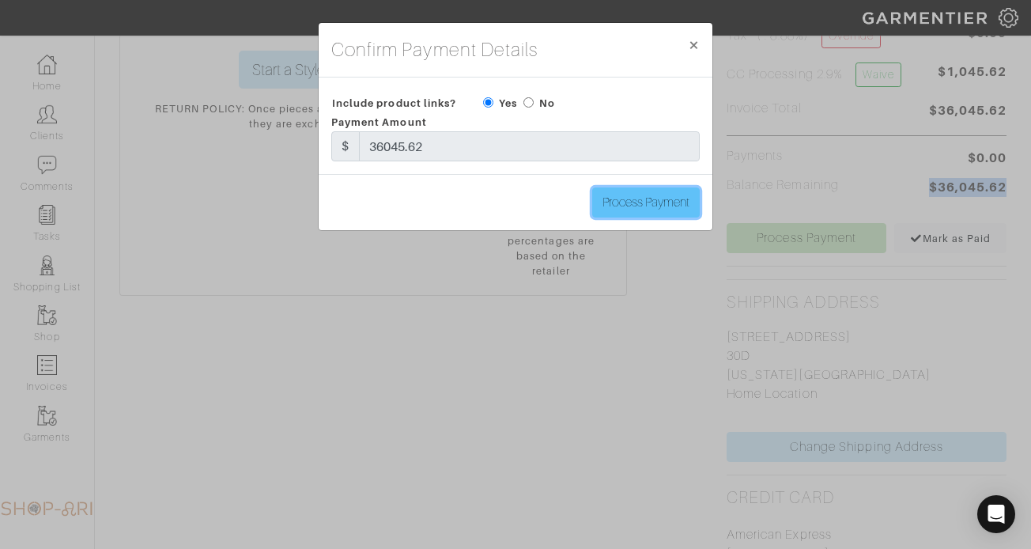
click at [611, 202] on input "Process Payment" at bounding box center [646, 202] width 108 height 30
type input "Process Payment"
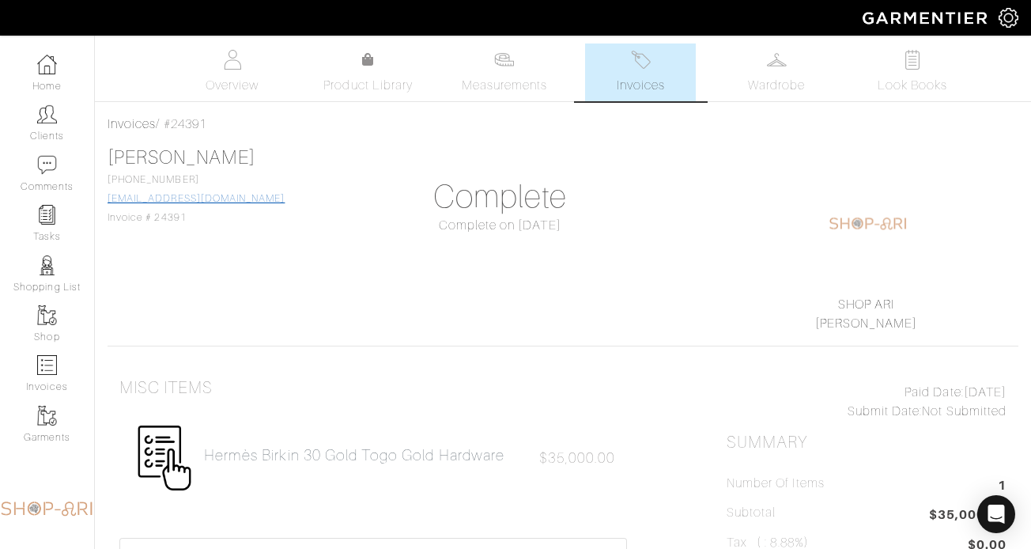
click at [183, 201] on link "raegreenfield1@gmail.com" at bounding box center [196, 198] width 177 height 11
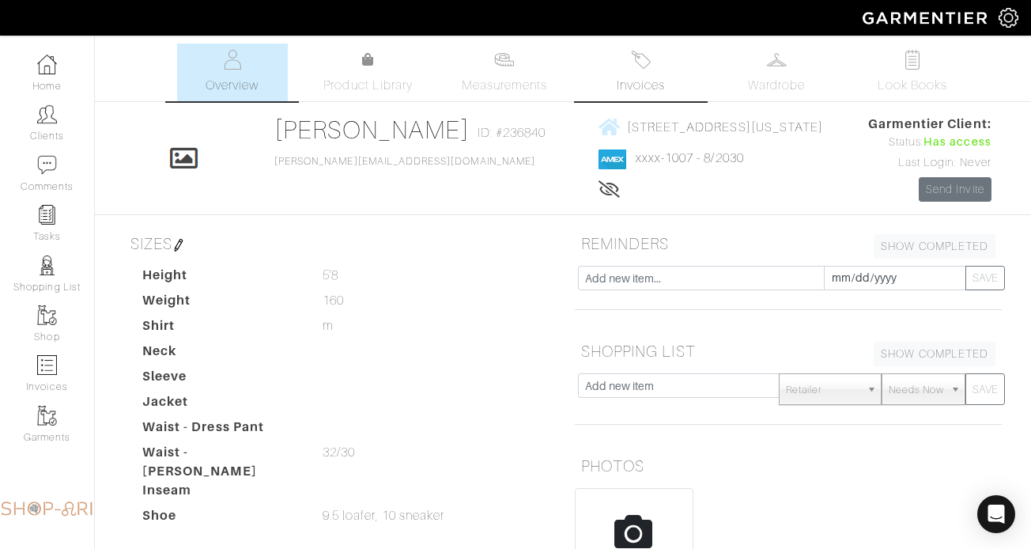
click at [634, 62] on img at bounding box center [641, 60] width 20 height 20
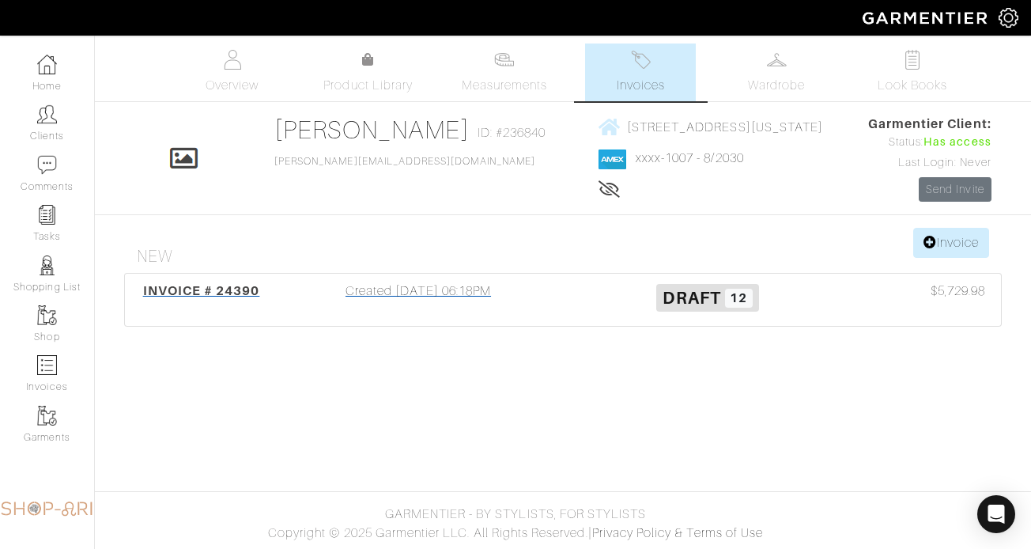
click at [401, 322] on div "INVOICE # 24390 Created [DATE] 06:18PM Draft 12 $5,729.98" at bounding box center [563, 300] width 876 height 52
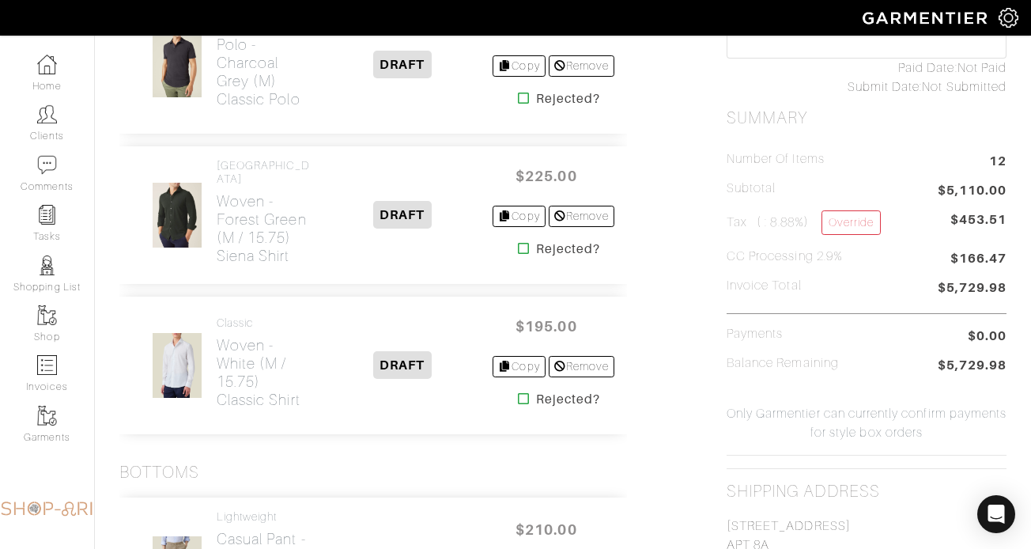
scroll to position [547, 0]
